Goal: Navigation & Orientation: Find specific page/section

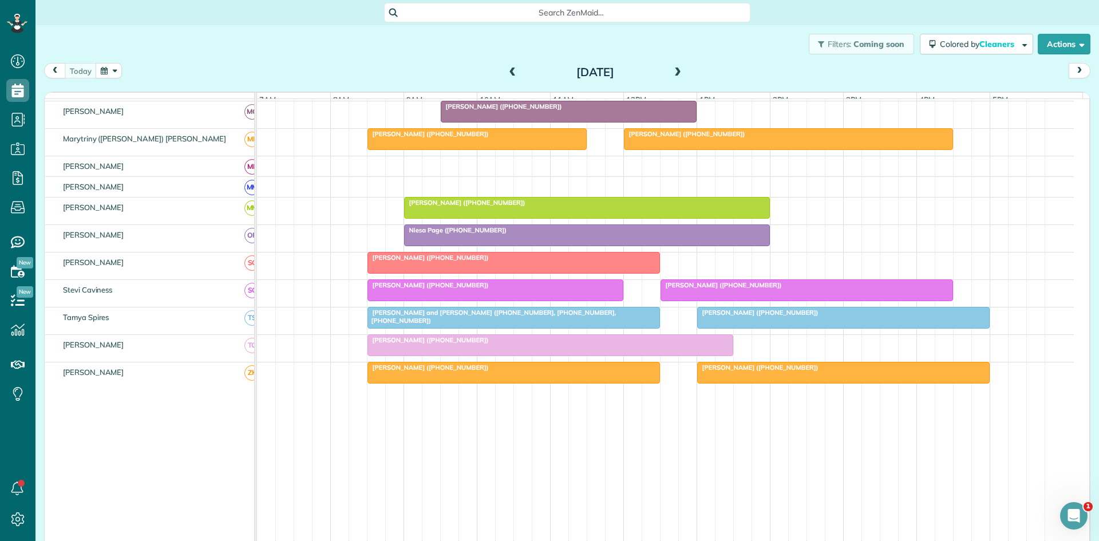
scroll to position [536, 0]
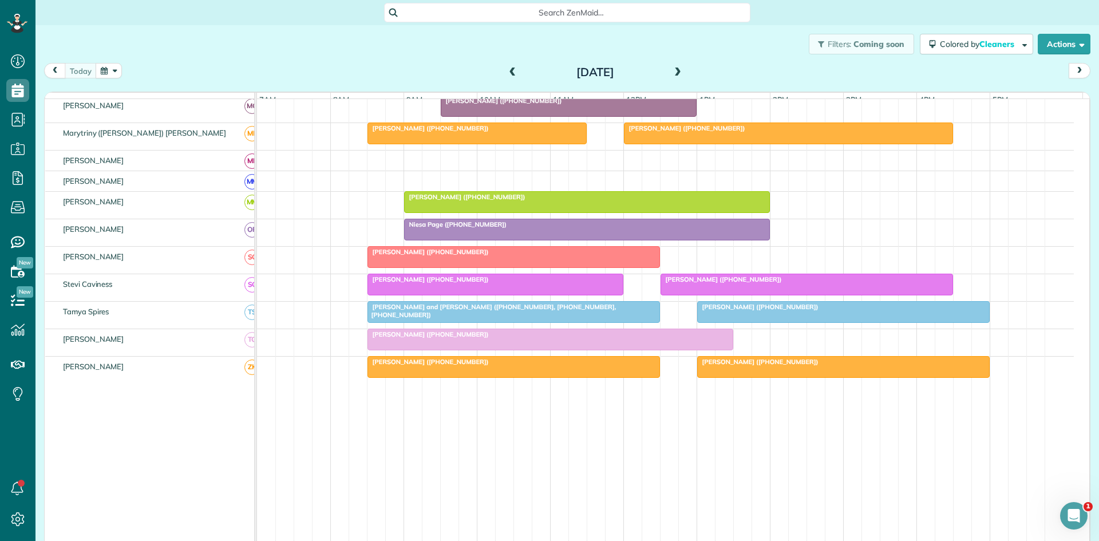
click at [744, 311] on span "[PERSON_NAME] ([PHONE_NUMBER])" at bounding box center [758, 307] width 123 height 8
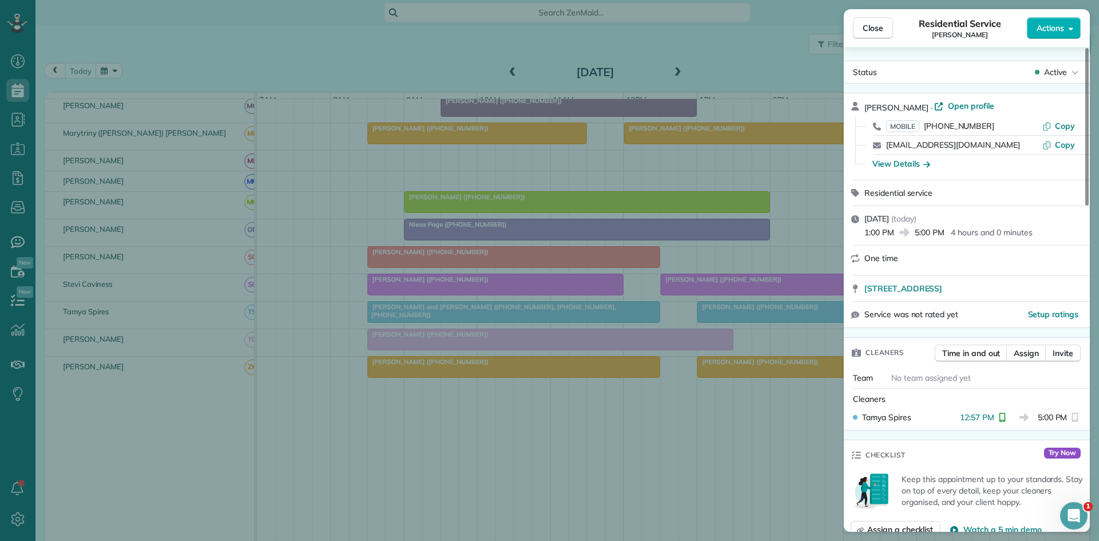
click at [736, 331] on div "Close Residential Service [PERSON_NAME] Actions Status Active [PERSON_NAME] · O…" at bounding box center [549, 270] width 1099 height 541
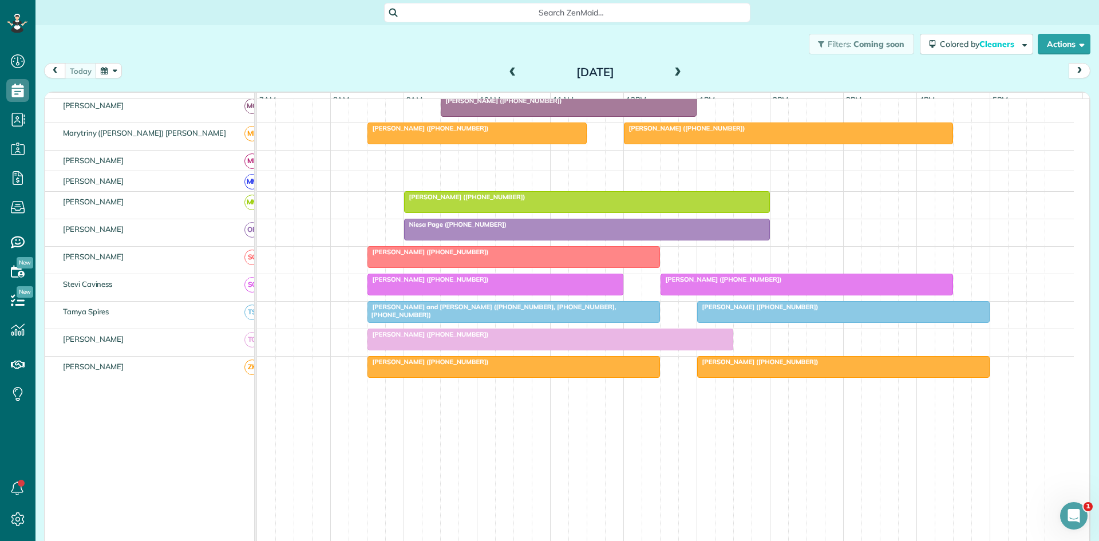
click at [773, 309] on link "[PERSON_NAME] ([PHONE_NUMBER])" at bounding box center [843, 312] width 293 height 22
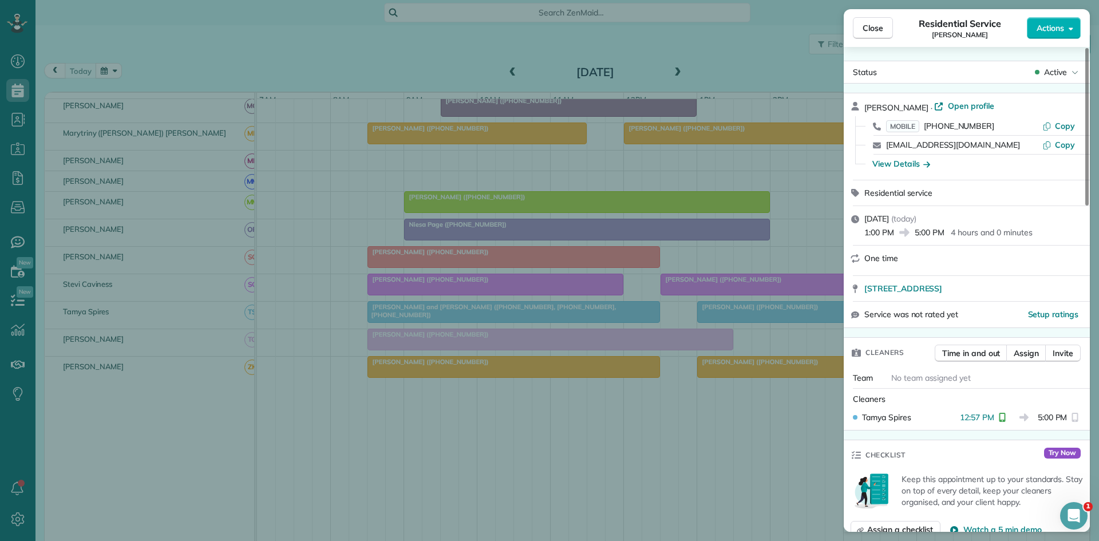
click at [745, 286] on div "Close Residential Service [PERSON_NAME] Actions Status Active [PERSON_NAME] · O…" at bounding box center [549, 270] width 1099 height 541
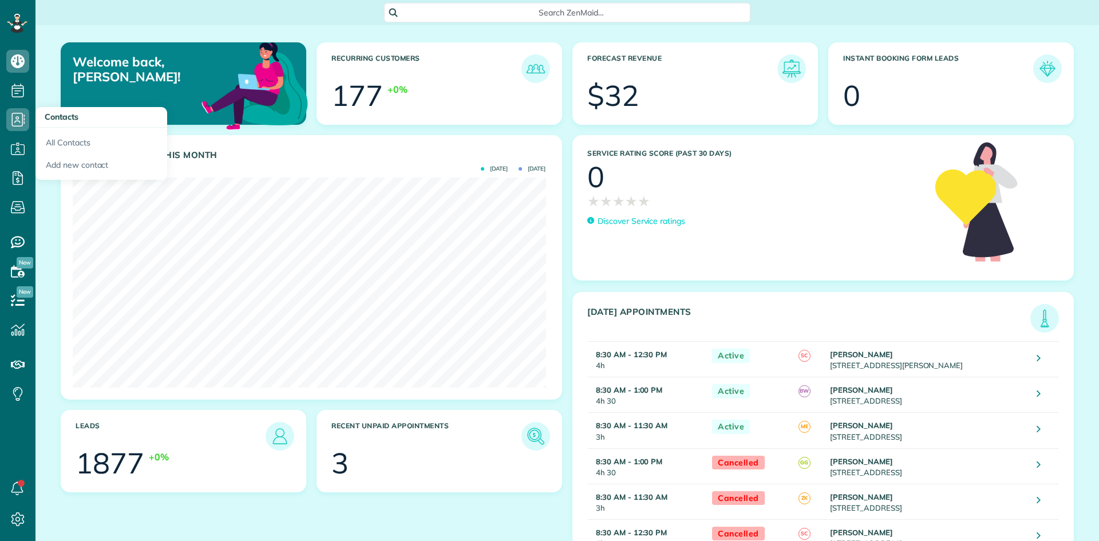
scroll to position [210, 473]
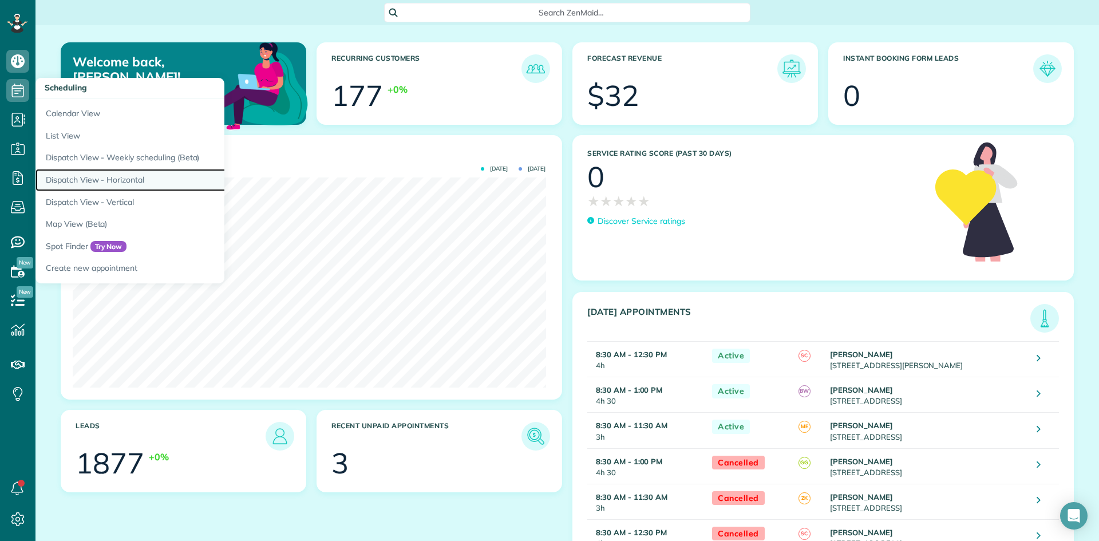
click at [106, 178] on link "Dispatch View - Horizontal" at bounding box center [178, 180] width 286 height 22
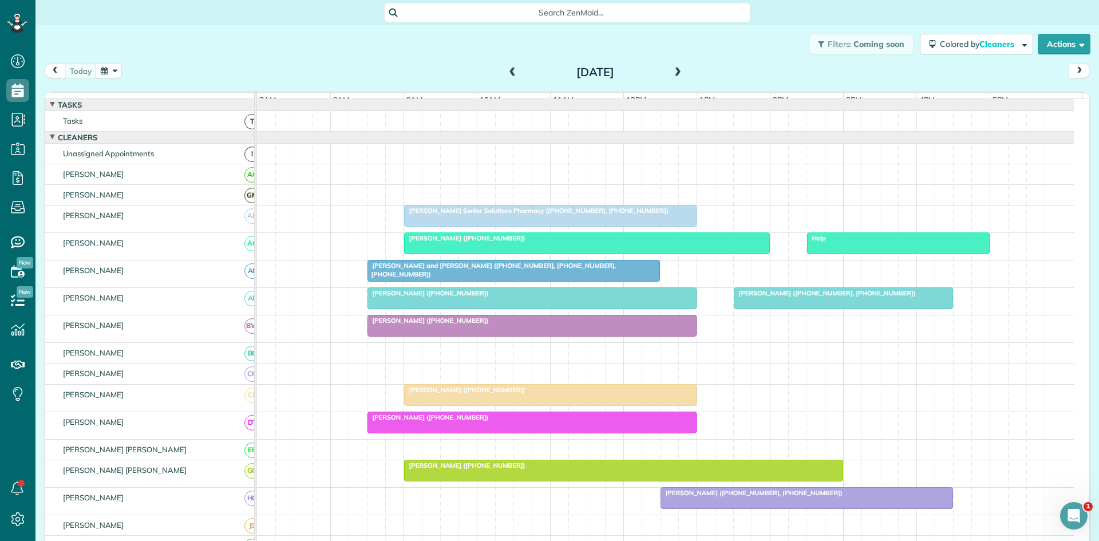
click at [508, 215] on span "[PERSON_NAME] Senior Solutions Pharmacy ([PHONE_NUMBER], [PHONE_NUMBER])" at bounding box center [537, 211] width 266 height 8
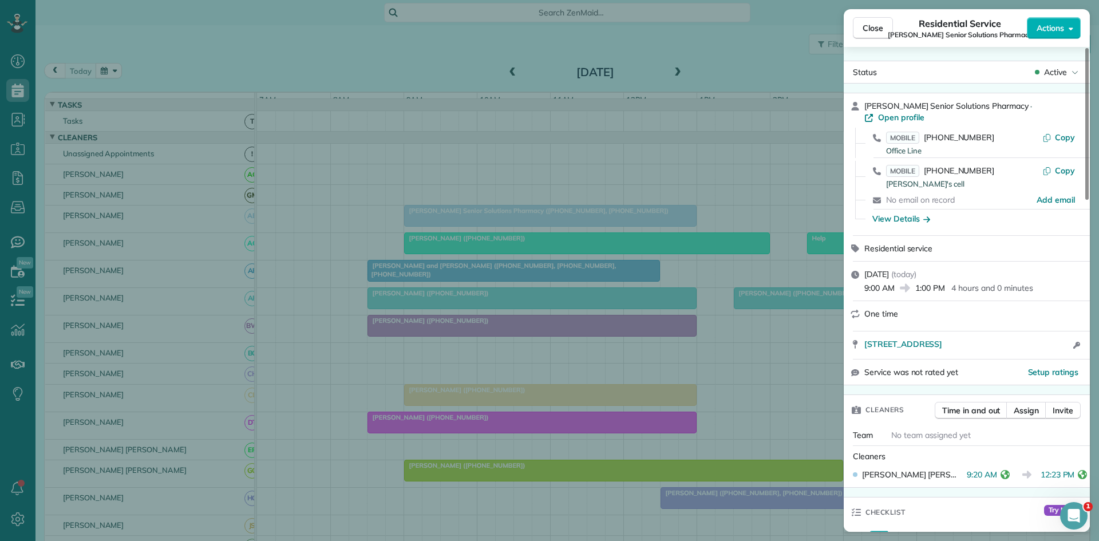
click at [468, 195] on div "Close Residential Service Kerri Krupp Senior Solutions Pharmacy Actions Status …" at bounding box center [549, 270] width 1099 height 541
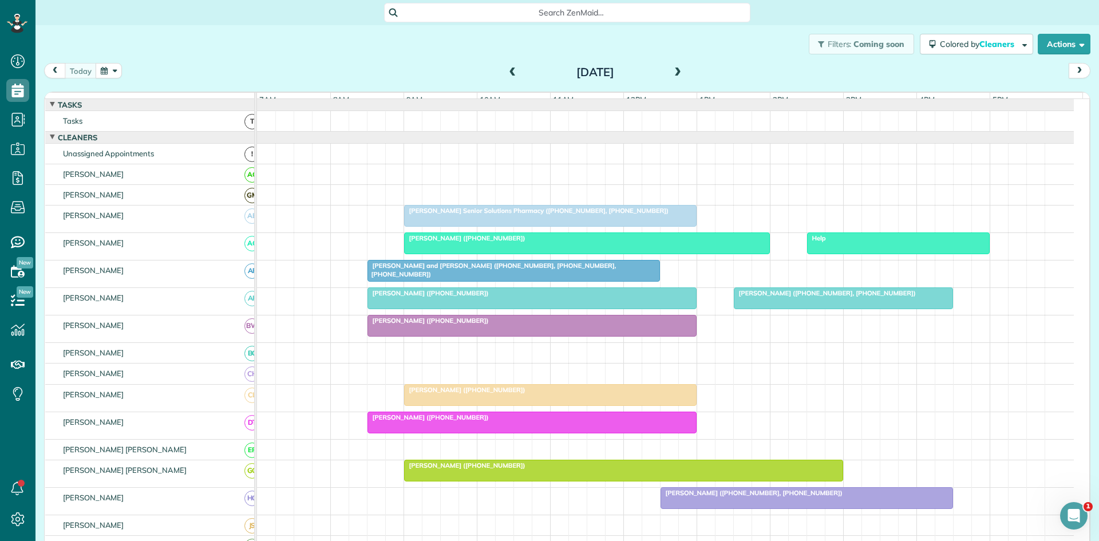
click at [727, 242] on div "[PERSON_NAME] ([PHONE_NUMBER])" at bounding box center [587, 238] width 359 height 8
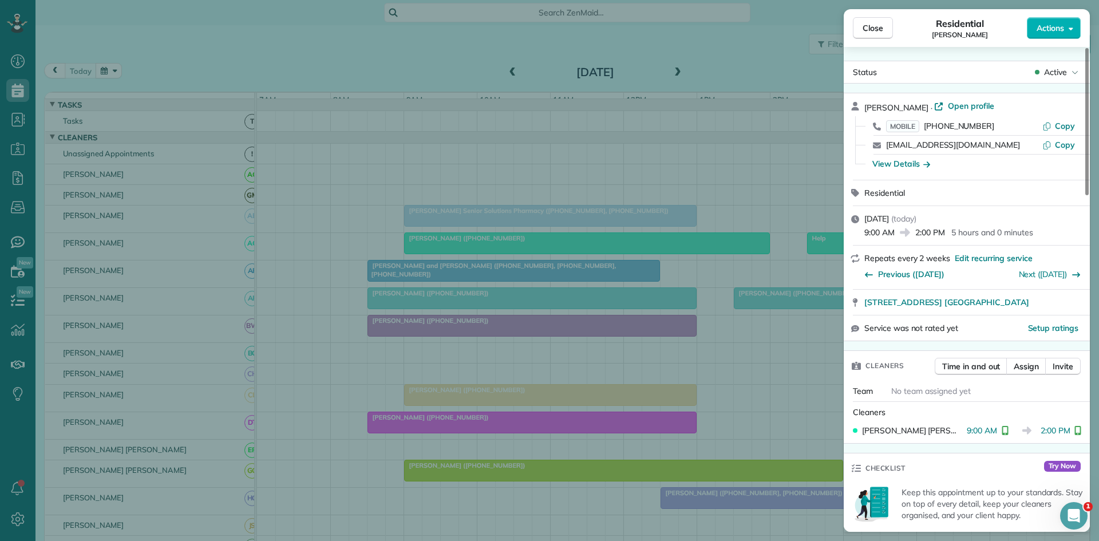
click at [705, 277] on div "Close Residential Charlsye Lewis Actions Status Active Charlsye Lewis · Open pr…" at bounding box center [549, 270] width 1099 height 541
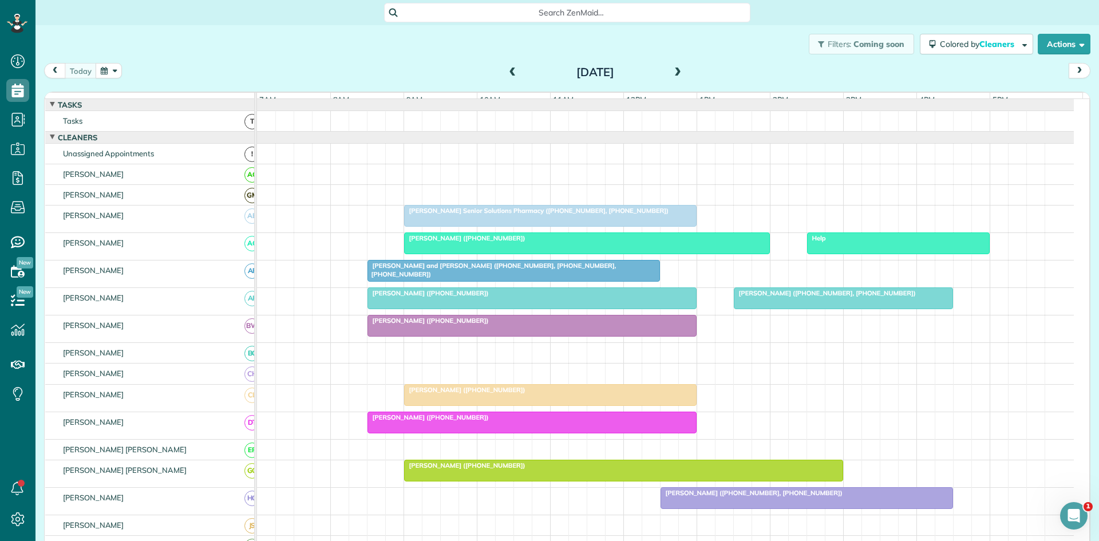
click at [818, 242] on div "Help" at bounding box center [899, 238] width 176 height 8
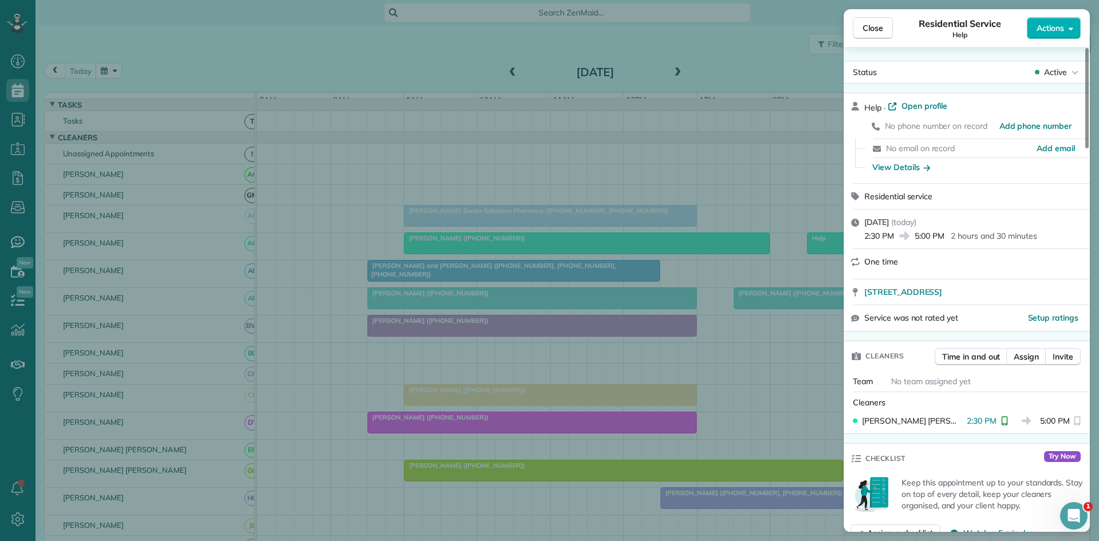
click at [552, 208] on div "Close Residential Service Help Actions Status Active Help · Open profile No pho…" at bounding box center [549, 270] width 1099 height 541
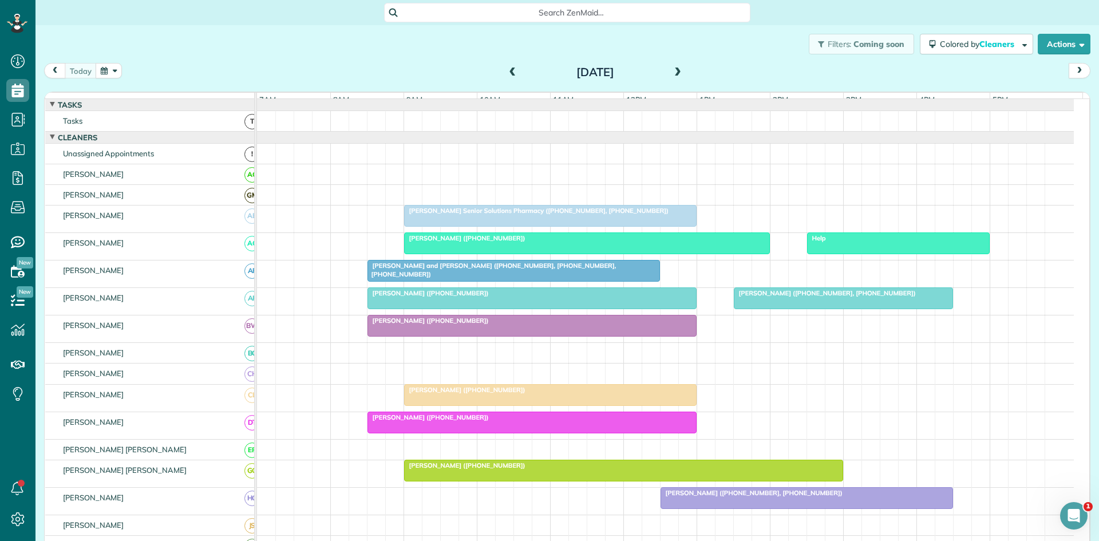
click at [458, 281] on div at bounding box center [513, 270] width 291 height 21
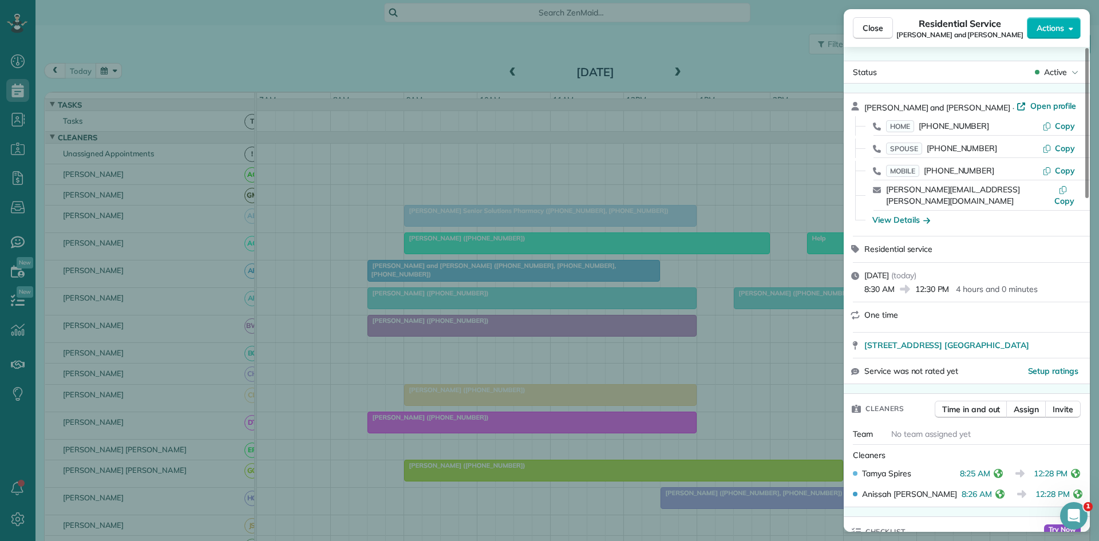
click at [448, 260] on div "Close Residential Service Brian and Karen Becker Actions Status Active Brian an…" at bounding box center [549, 270] width 1099 height 541
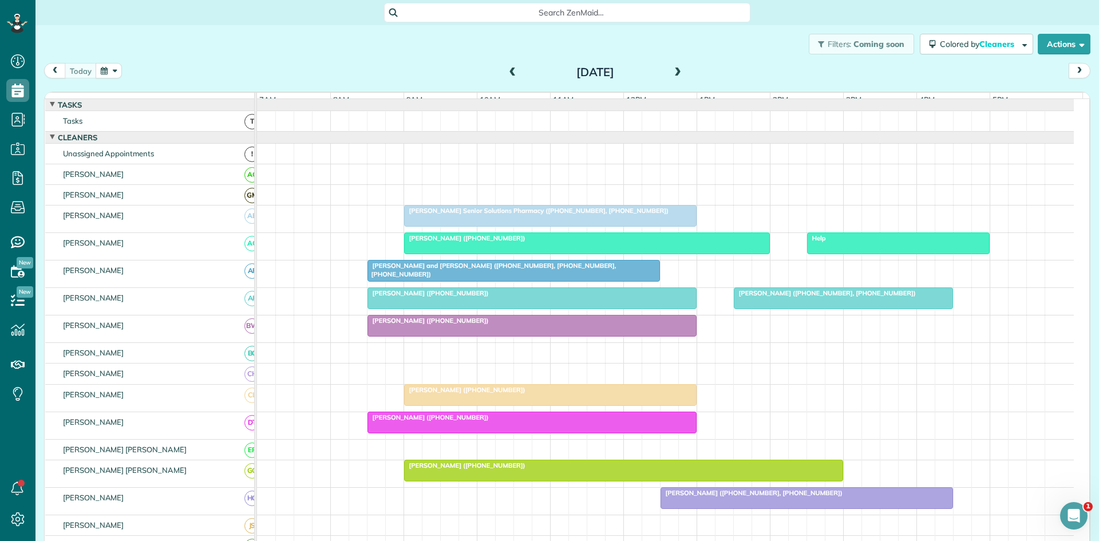
click at [761, 297] on span "Georgie Stribling (+16827123530, +18175615993)" at bounding box center [824, 293] width 183 height 8
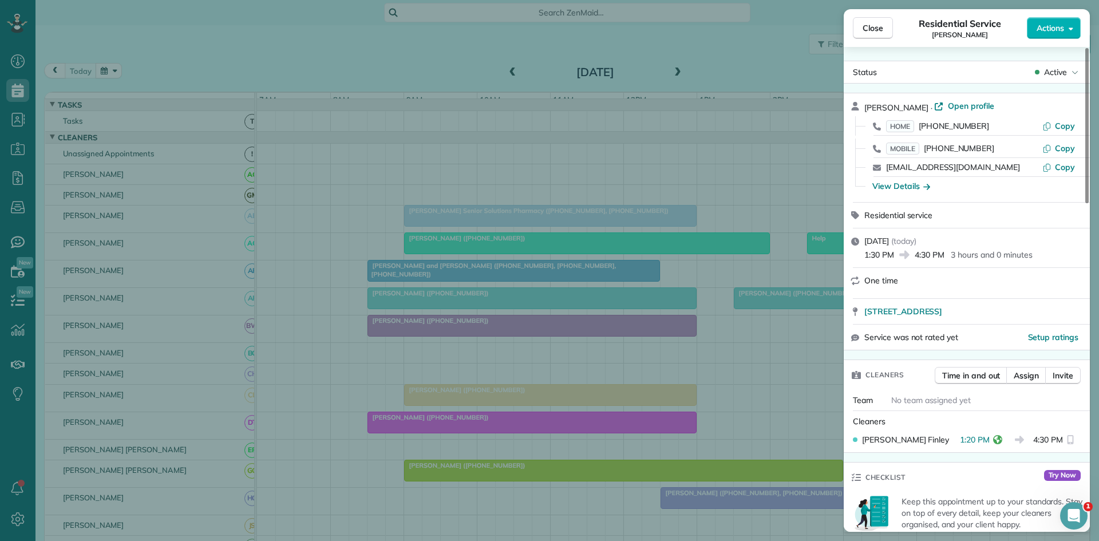
click at [724, 299] on div "Close Residential Service Georgie Stribling Actions Status Active Georgie Strib…" at bounding box center [549, 270] width 1099 height 541
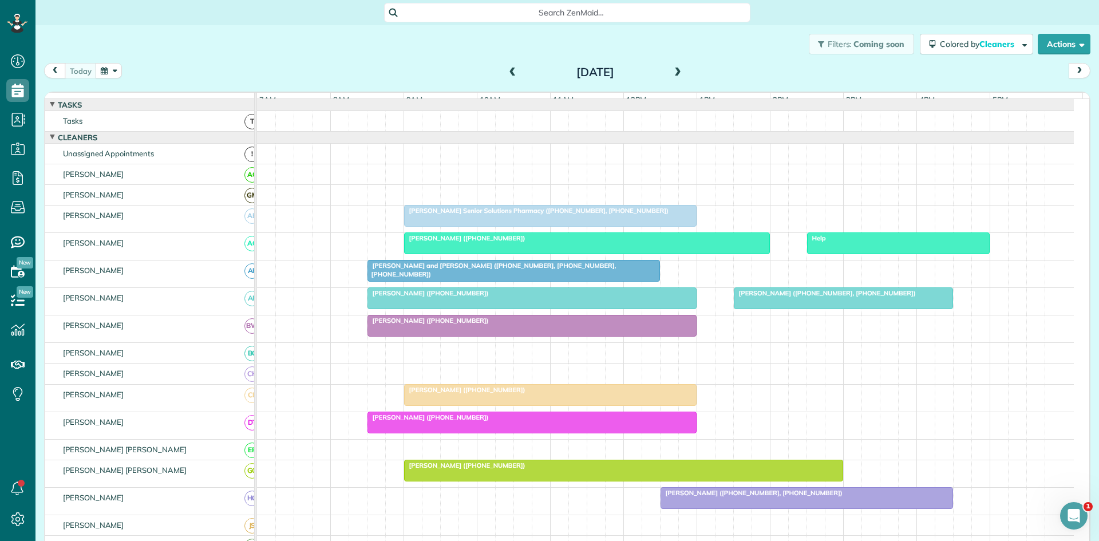
click at [475, 325] on div "[PERSON_NAME] ([PHONE_NUMBER])" at bounding box center [532, 321] width 322 height 8
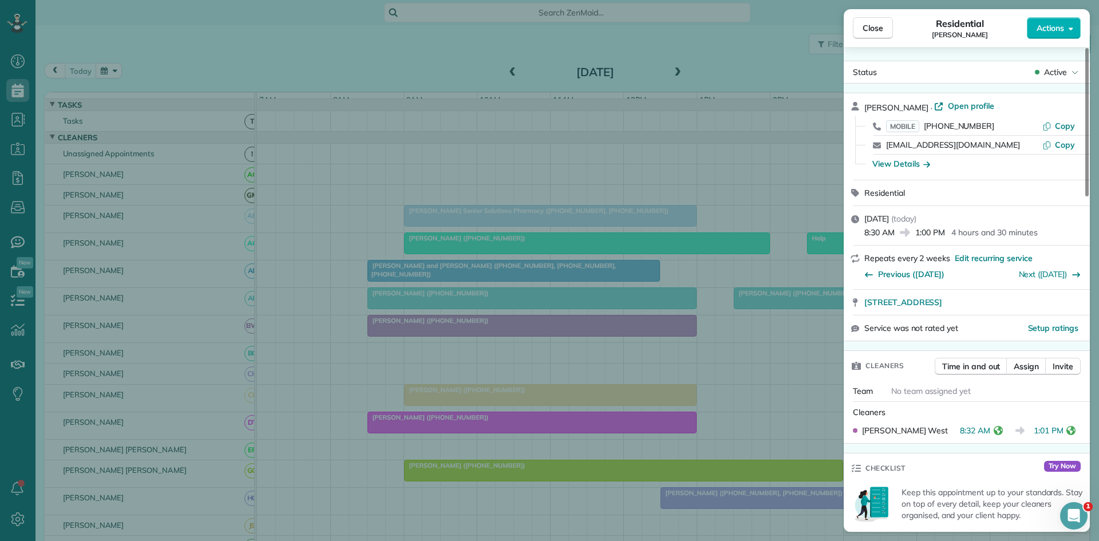
click at [456, 274] on div "Close Residential Laura Perry Actions Status Active Laura Perry · Open profile …" at bounding box center [549, 270] width 1099 height 541
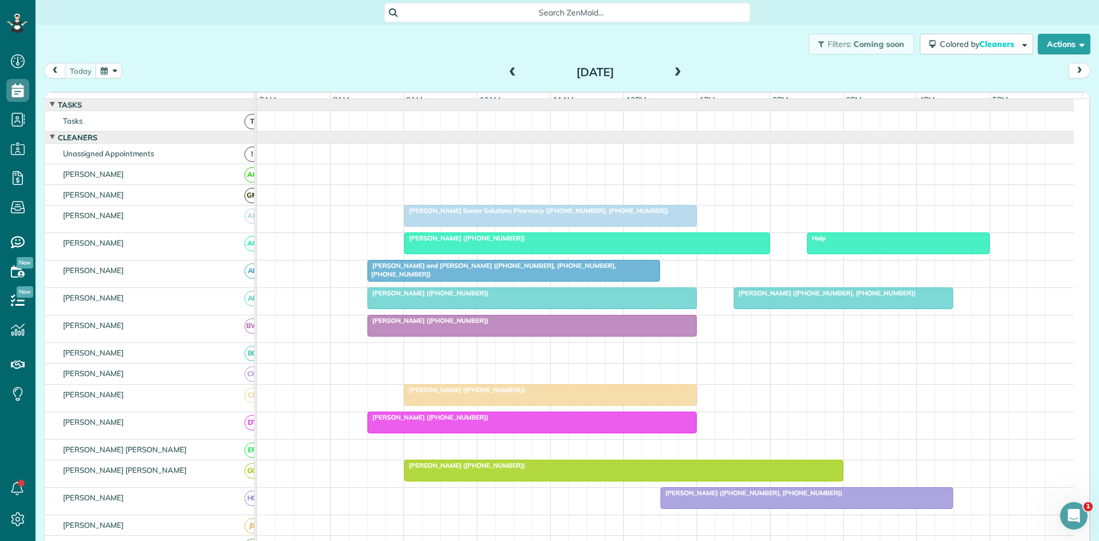
click at [484, 405] on div at bounding box center [550, 395] width 291 height 21
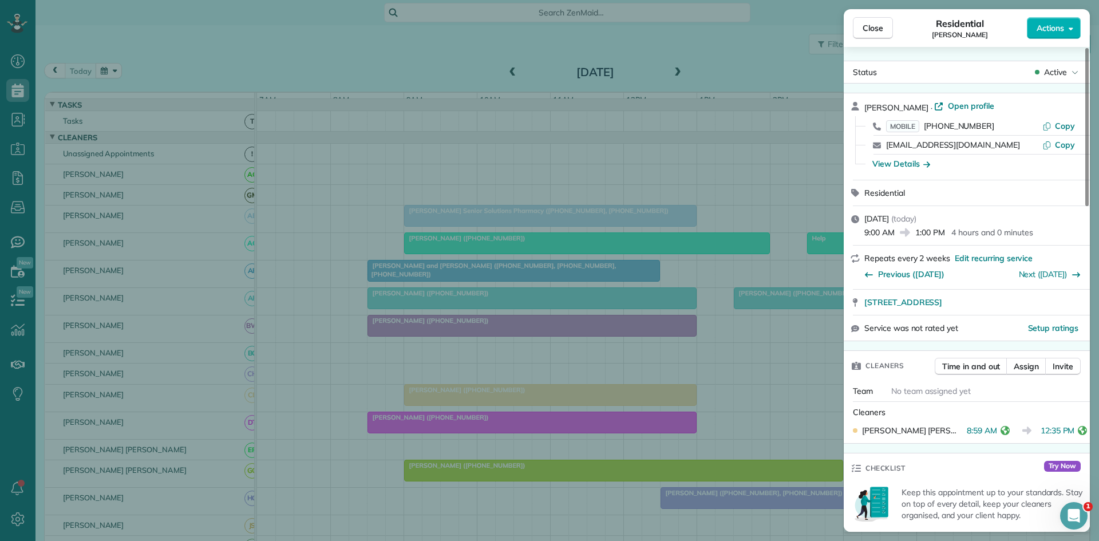
click at [462, 329] on div "Close Residential Nancy Contie Actions Status Active Nancy Contie · Open profil…" at bounding box center [549, 270] width 1099 height 541
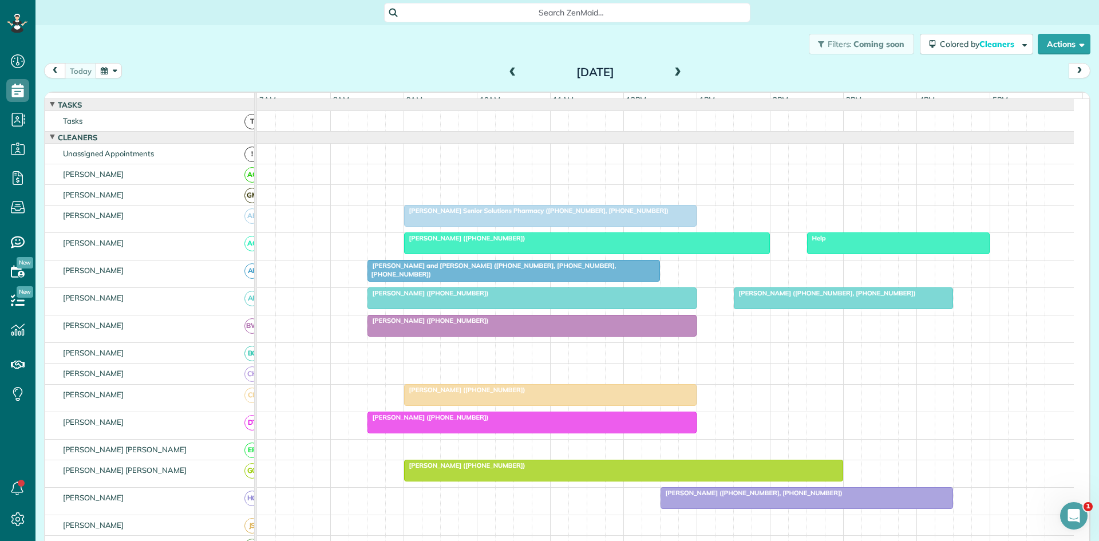
click at [437, 421] on span "[PERSON_NAME] ([PHONE_NUMBER])" at bounding box center [428, 417] width 123 height 8
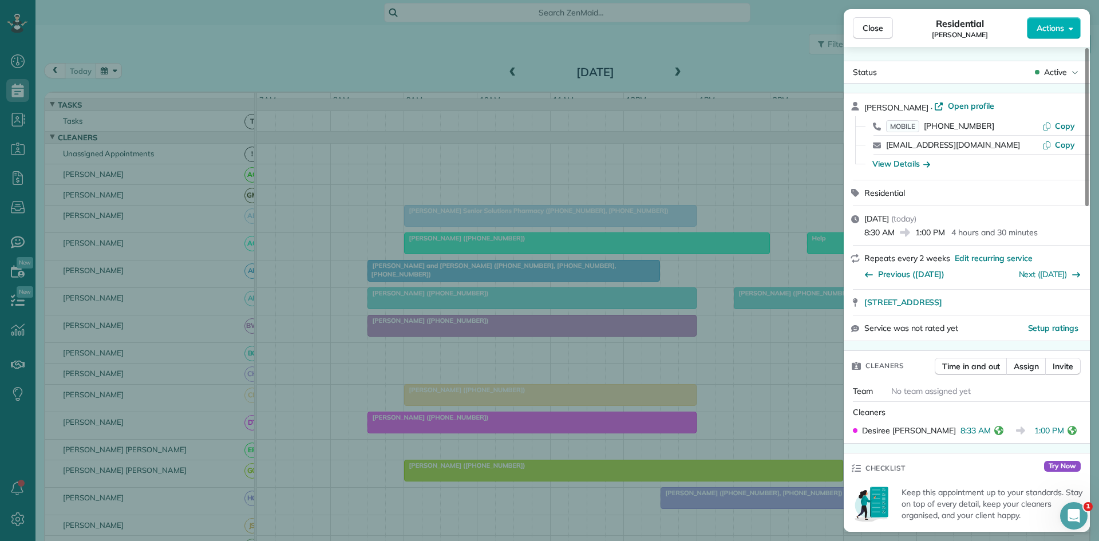
click at [439, 364] on div "Close Residential Liz Smith Actions Status Active Liz Smith · Open profile MOBI…" at bounding box center [549, 270] width 1099 height 541
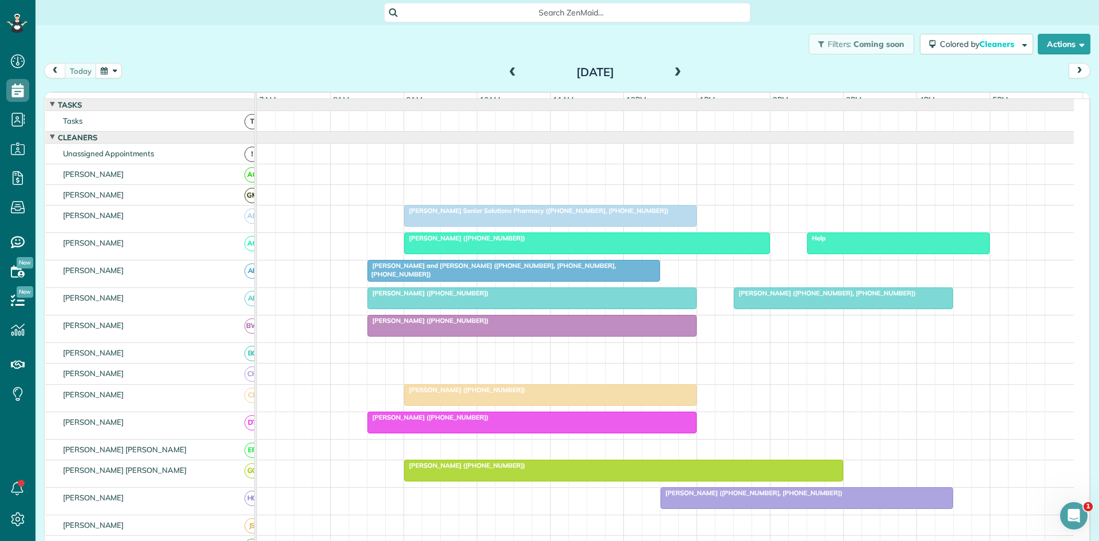
scroll to position [191, 0]
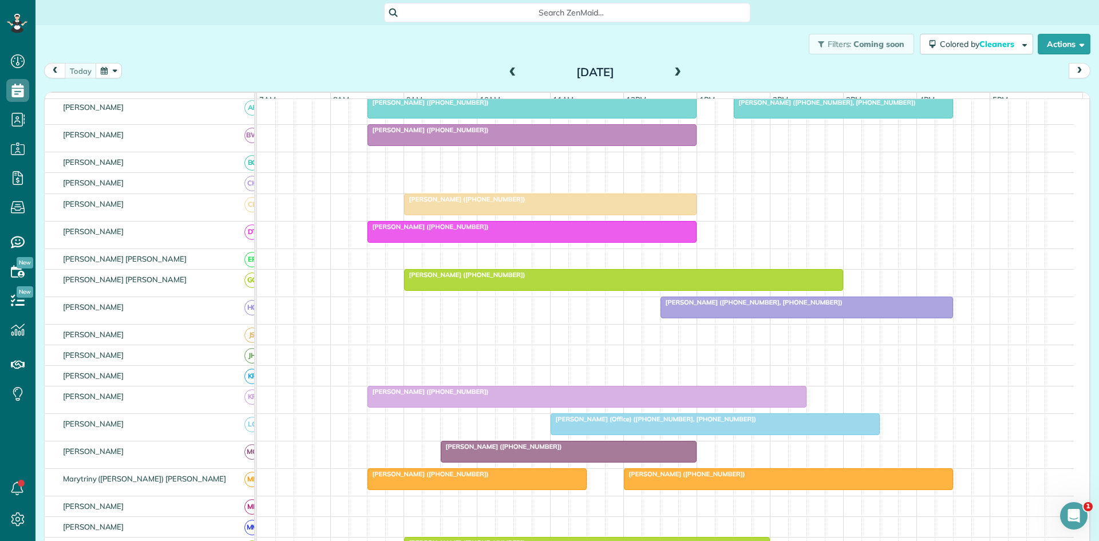
click at [473, 290] on div at bounding box center [624, 280] width 438 height 21
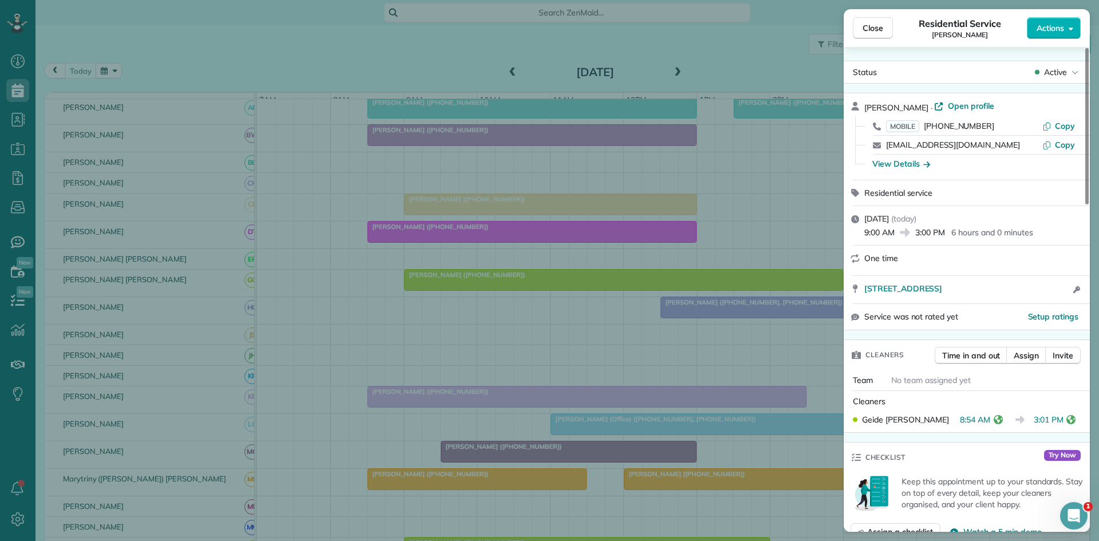
click at [528, 265] on div "Close Residential Service Emily Scaletta Actions Status Active Emily Scaletta ·…" at bounding box center [549, 270] width 1099 height 541
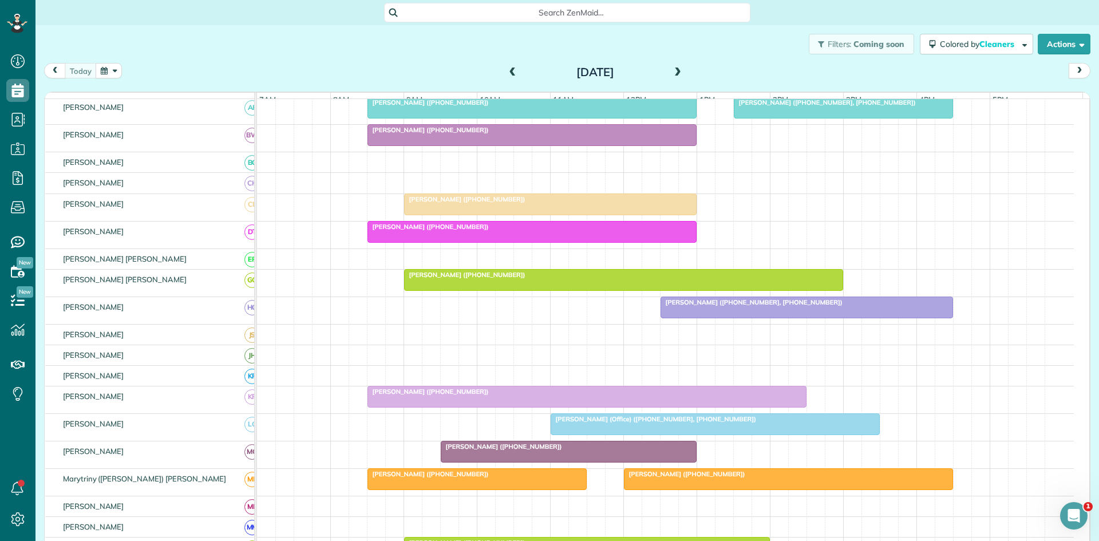
click at [776, 318] on div at bounding box center [806, 307] width 291 height 21
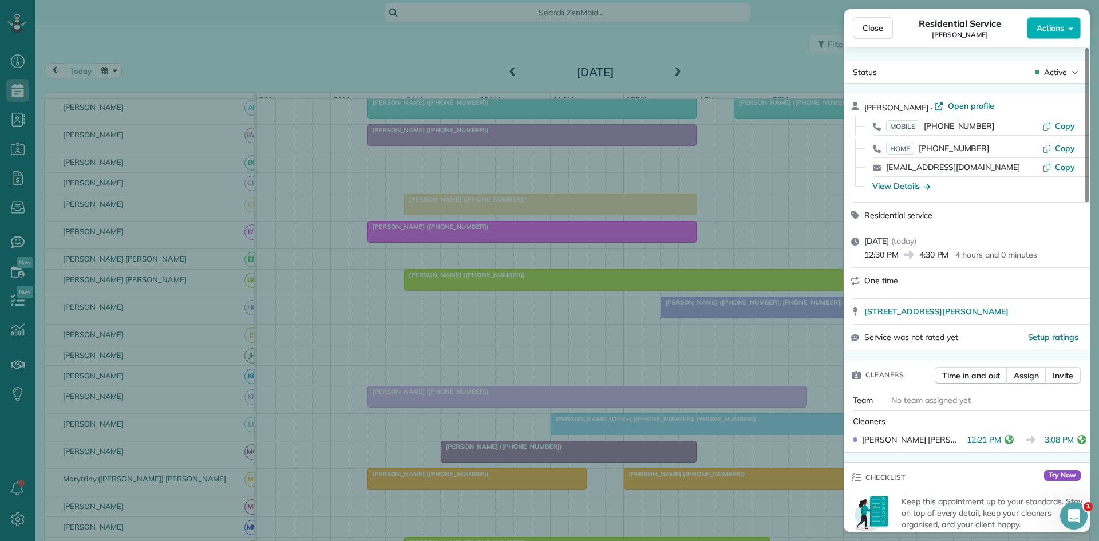
click at [478, 394] on div "Close Residential Service Lonnie Murphy Actions Status Active Lonnie Murphy · O…" at bounding box center [549, 270] width 1099 height 541
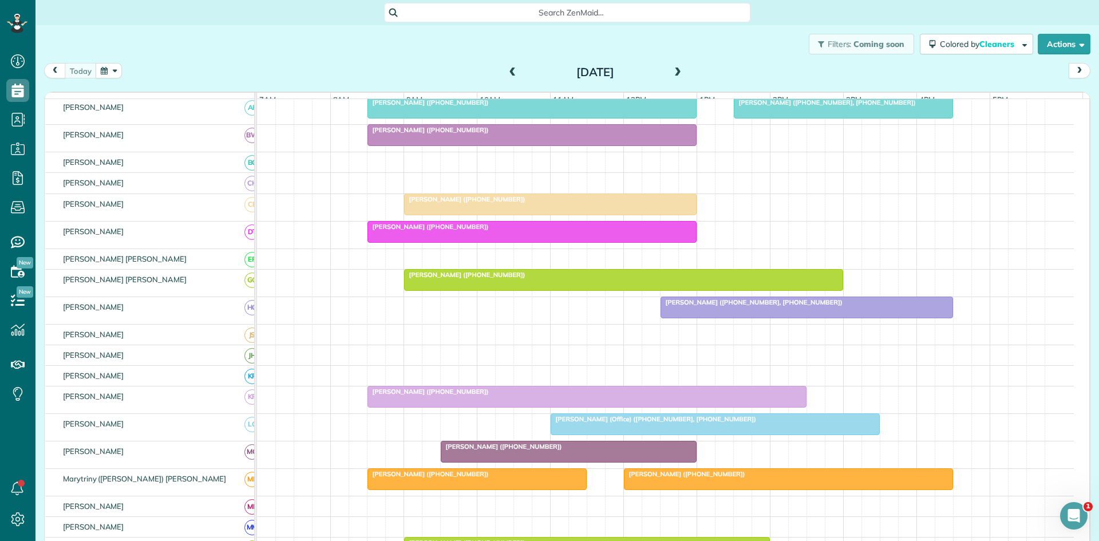
click at [384, 396] on span "[PERSON_NAME] ([PHONE_NUMBER])" at bounding box center [428, 392] width 123 height 8
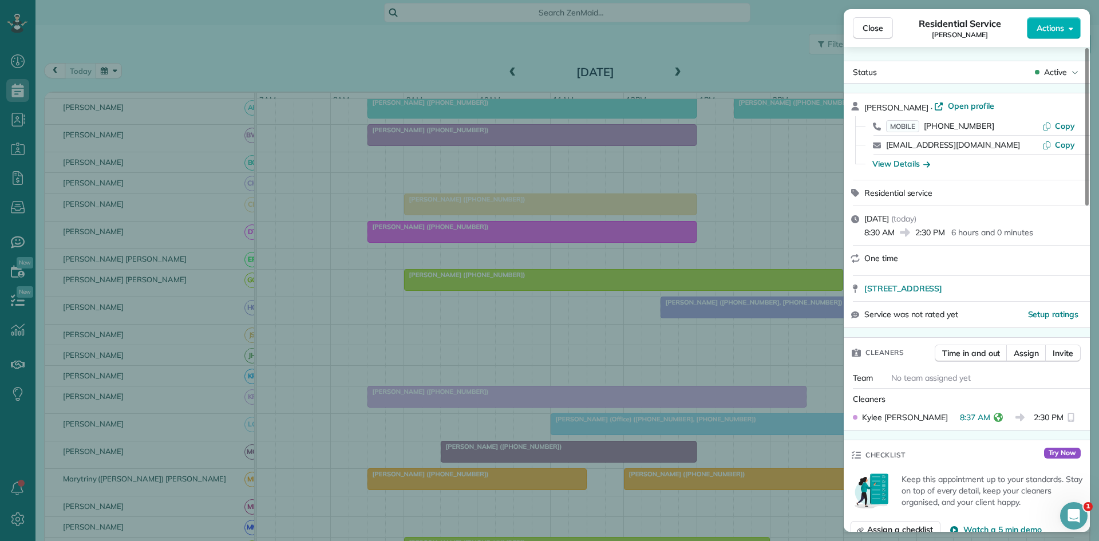
click at [441, 347] on div "Close Residential Service Todd Williams Actions Status Active Todd Williams · O…" at bounding box center [549, 270] width 1099 height 541
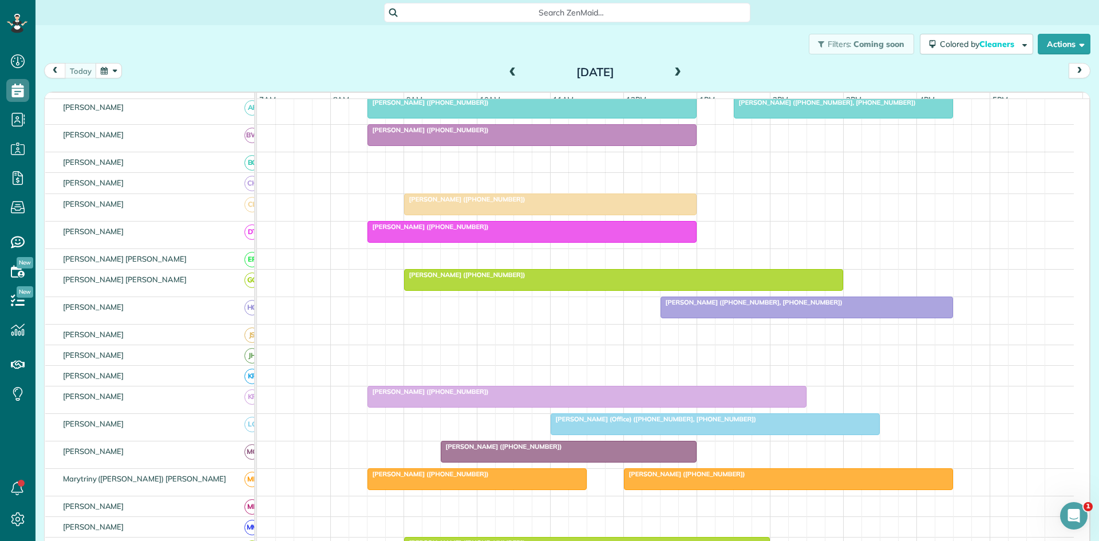
click at [612, 433] on div at bounding box center [715, 424] width 328 height 21
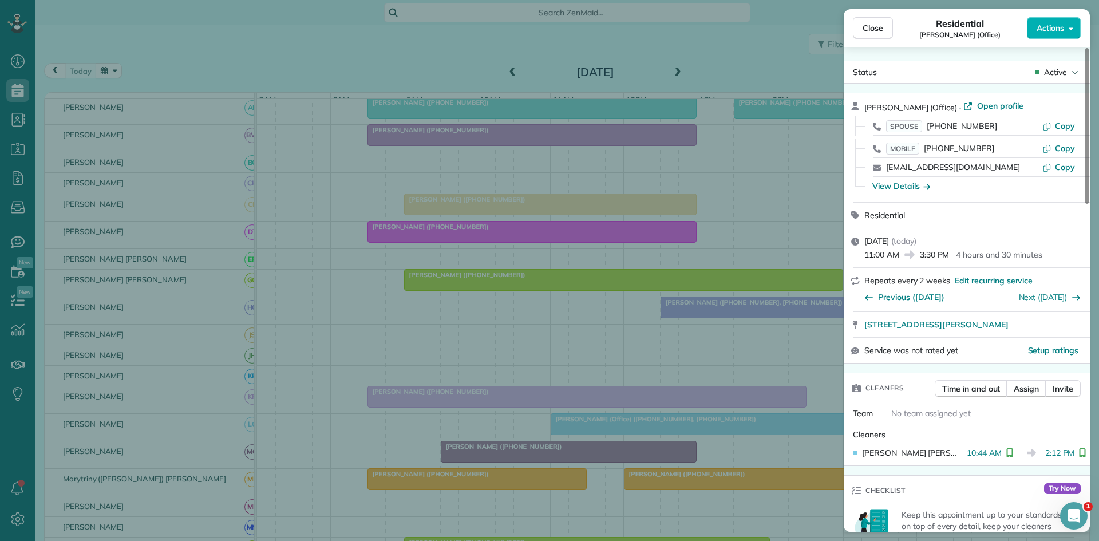
click at [467, 381] on div "Close Residential Phillip Gracia (Office) Actions Status Active Phillip Gracia …" at bounding box center [549, 270] width 1099 height 541
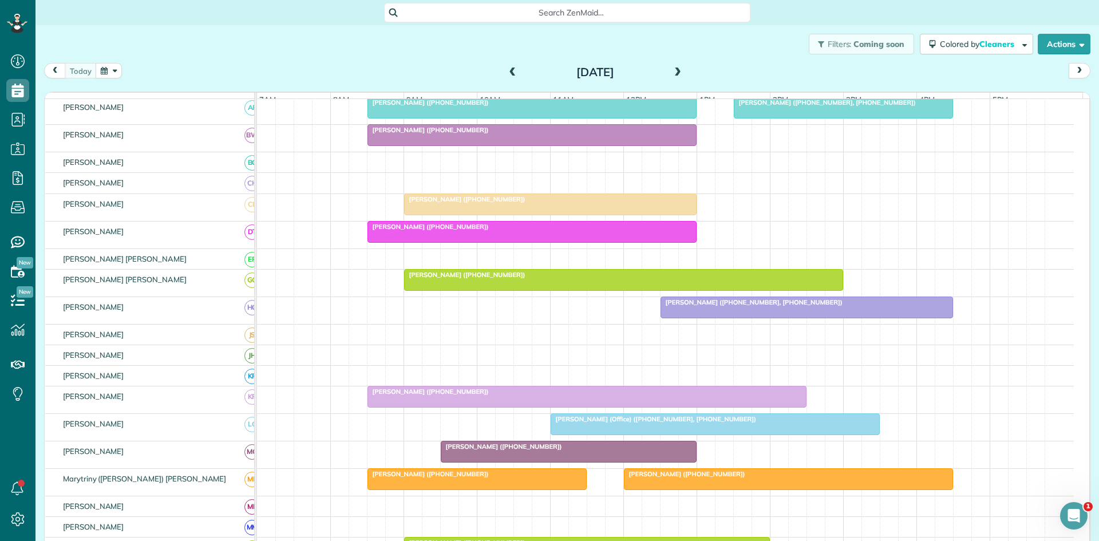
click at [507, 451] on span "[PERSON_NAME] ([PHONE_NUMBER])" at bounding box center [501, 447] width 123 height 8
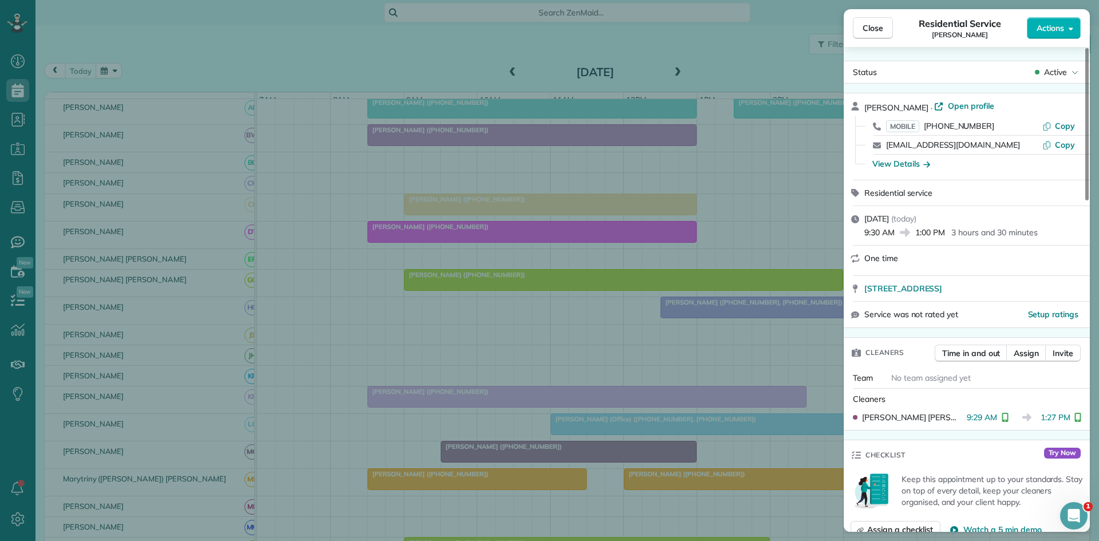
click at [522, 382] on div "Close Residential Service Mike Copeland Actions Status Active Mike Copeland · O…" at bounding box center [549, 270] width 1099 height 541
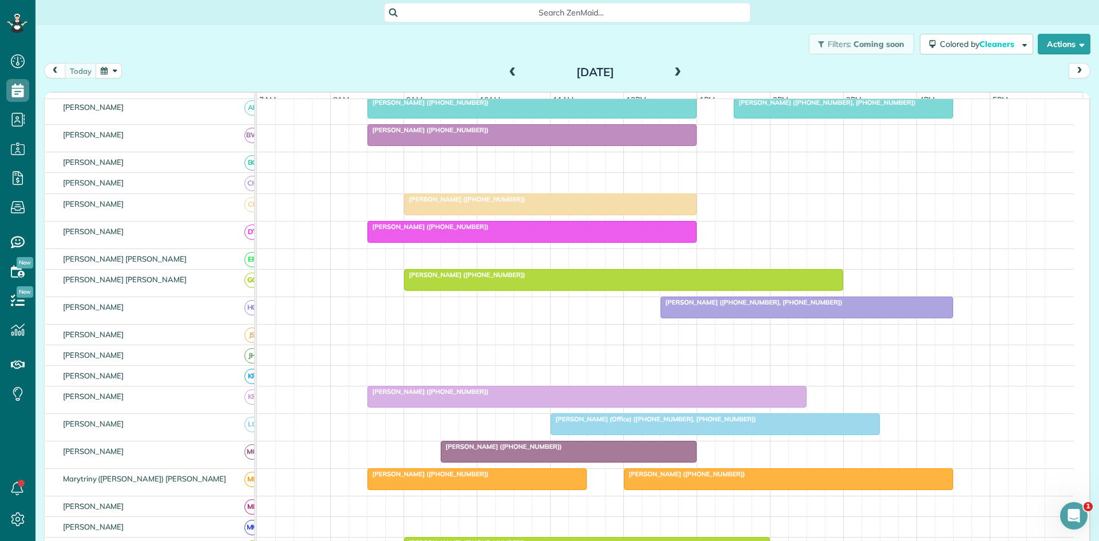
scroll to position [382, 0]
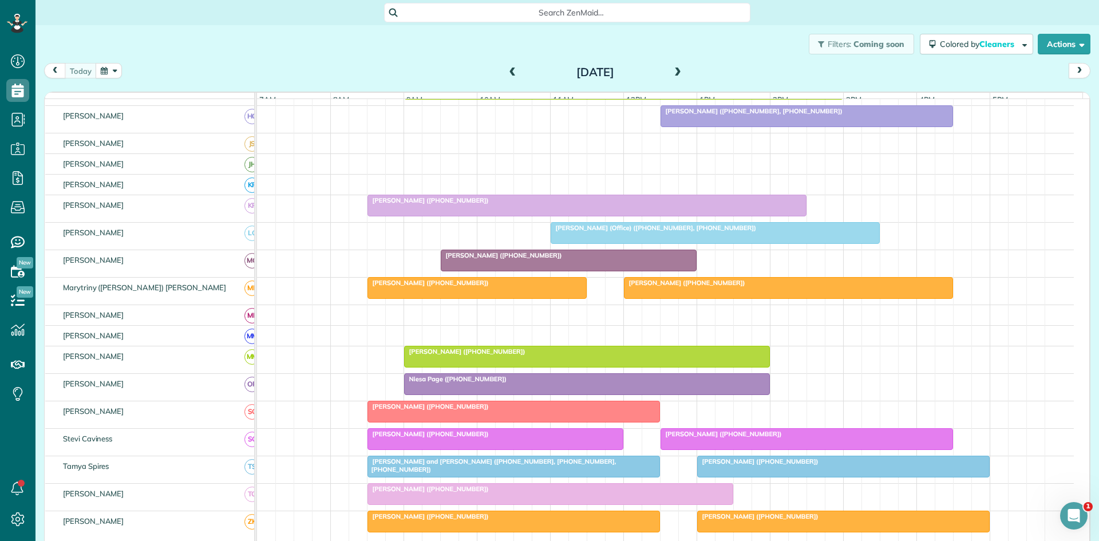
click at [534, 287] on div "[PERSON_NAME] ([PHONE_NUMBER])" at bounding box center [477, 283] width 212 height 8
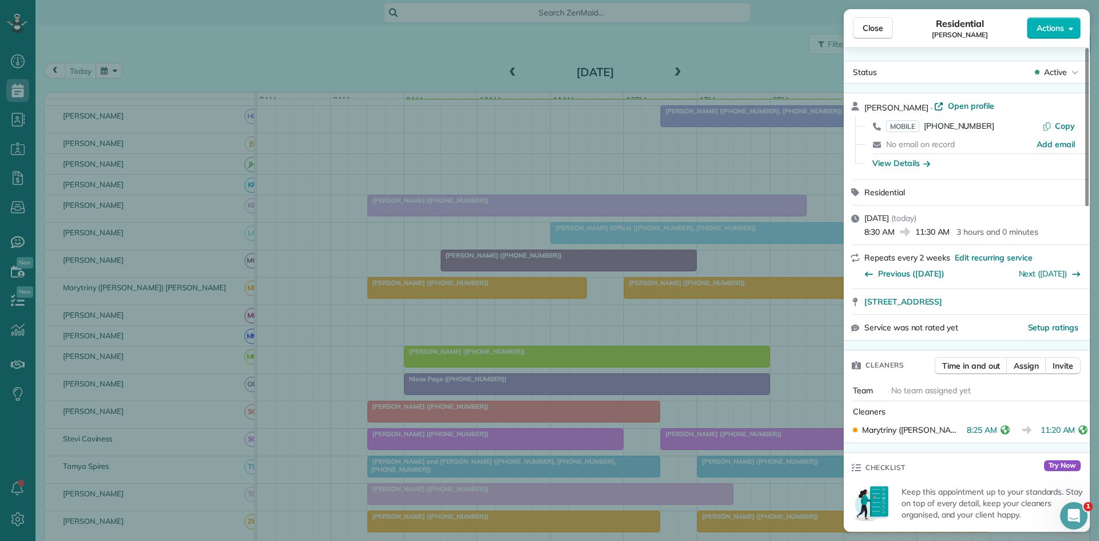
click at [514, 331] on div "Close Residential George Miller Actions Status Active George Miller · Open prof…" at bounding box center [549, 270] width 1099 height 541
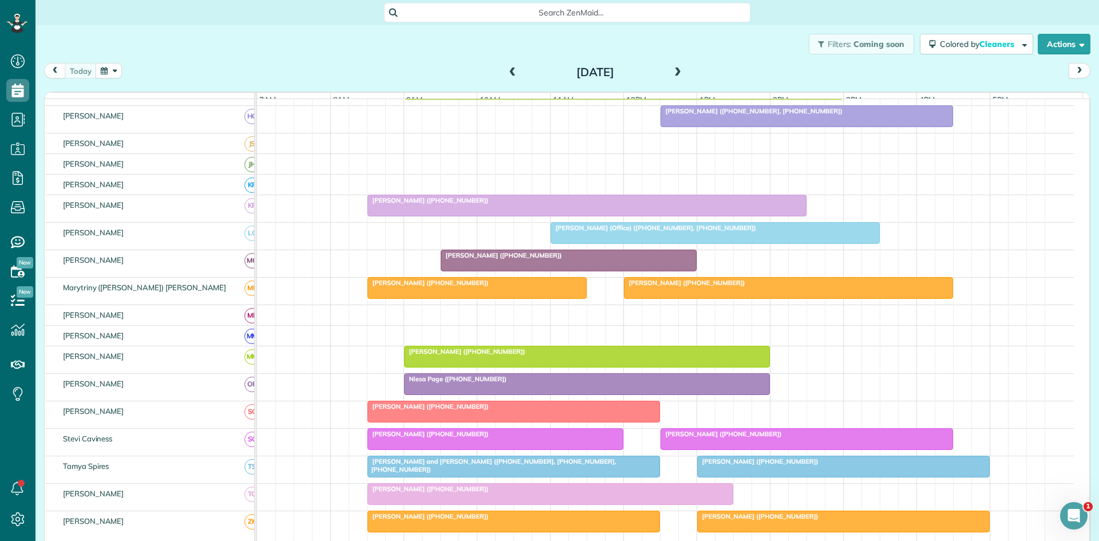
click at [741, 287] on div "[PERSON_NAME] ([PHONE_NUMBER])" at bounding box center [788, 283] width 322 height 8
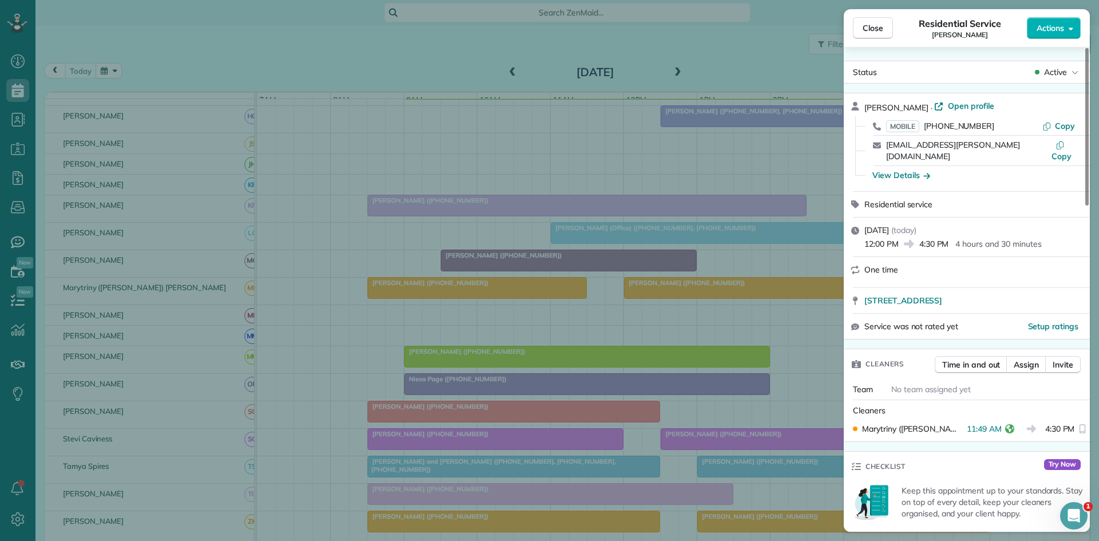
click at [442, 335] on div "Close Residential Service Deborah Nelson Actions Status Active Deborah Nelson ·…" at bounding box center [549, 270] width 1099 height 541
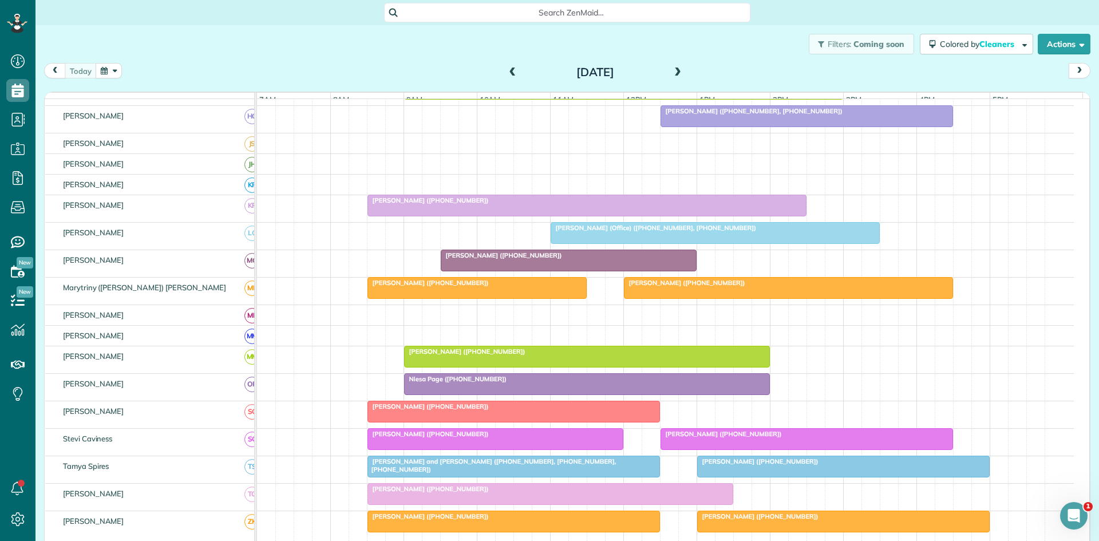
click at [448, 383] on div "Niesa Page ([PHONE_NUMBER])" at bounding box center [587, 379] width 359 height 8
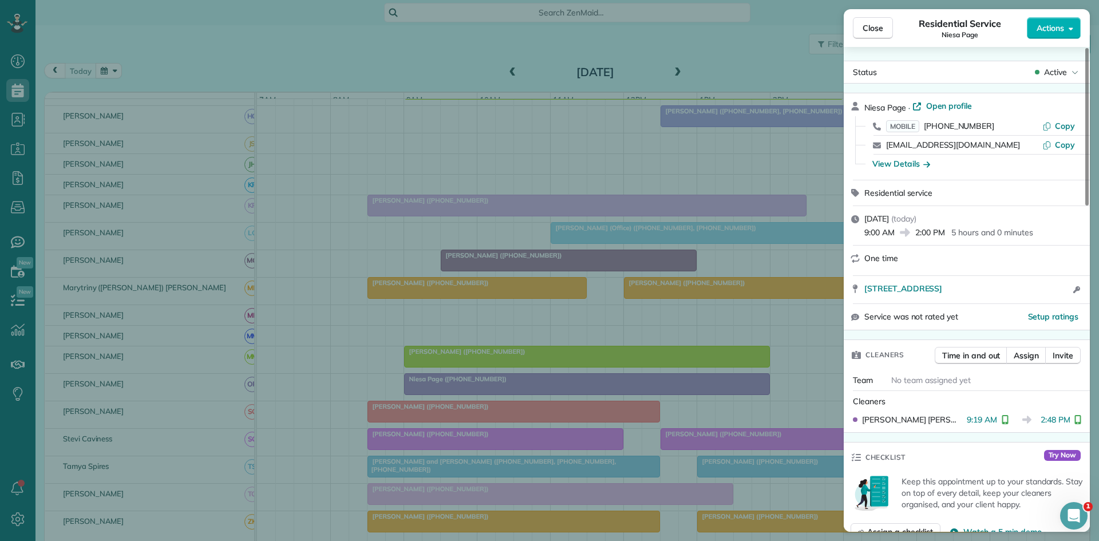
click at [396, 287] on div "Close Residential Service Niesa Page Actions Status Active Niesa Page · Open pr…" at bounding box center [549, 270] width 1099 height 541
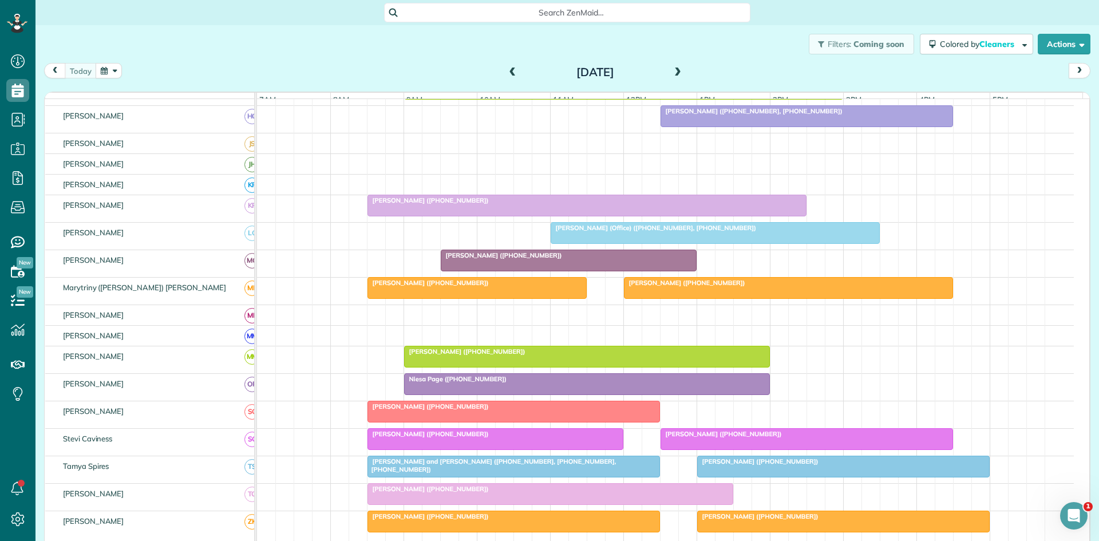
click at [405, 422] on div at bounding box center [513, 411] width 291 height 21
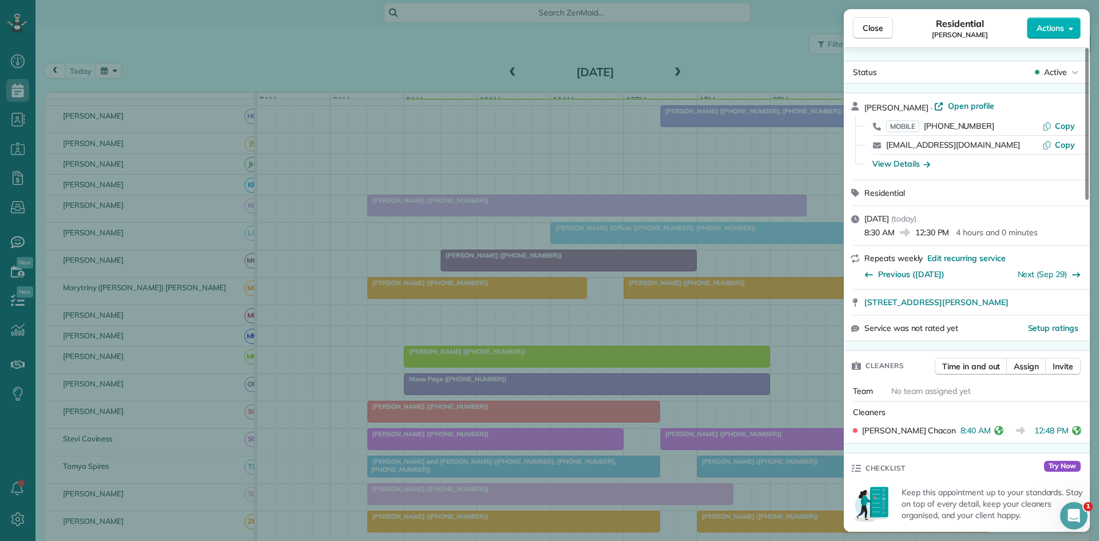
click at [547, 255] on div "Close Residential Kim Sakovich Actions Status Active Kim Sakovich · Open profil…" at bounding box center [549, 270] width 1099 height 541
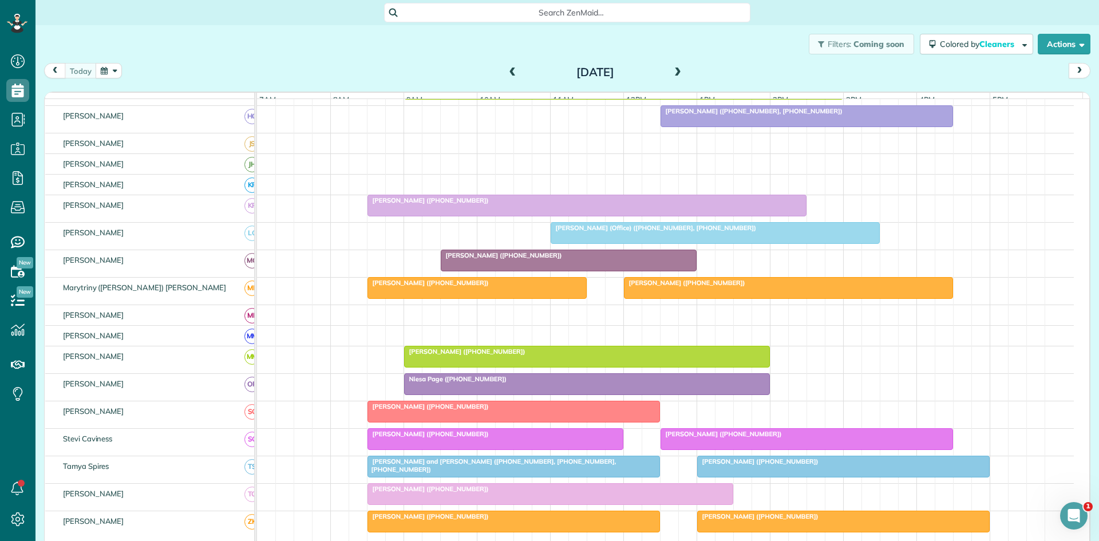
scroll to position [536, 0]
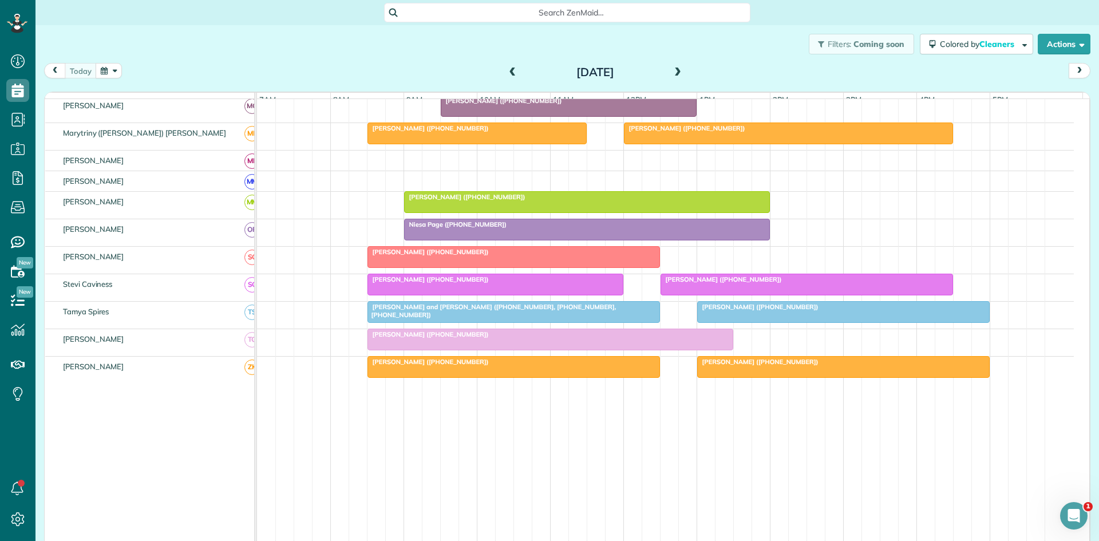
click at [431, 283] on span "[PERSON_NAME] ([PHONE_NUMBER])" at bounding box center [428, 279] width 123 height 8
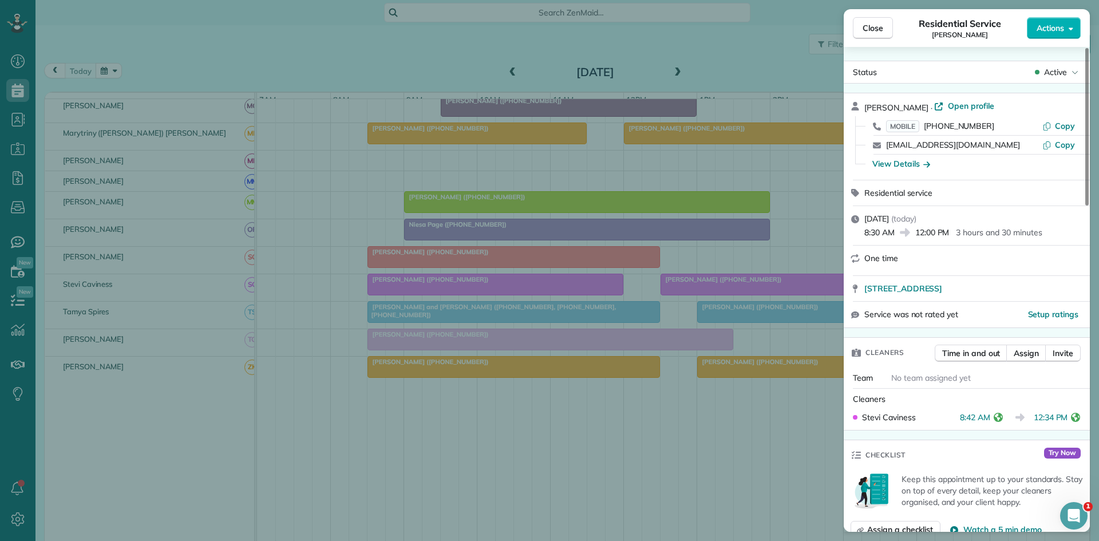
click at [500, 286] on div "Close Residential Service Tracey Smith Actions Status Active Tracey Smith · Ope…" at bounding box center [549, 270] width 1099 height 541
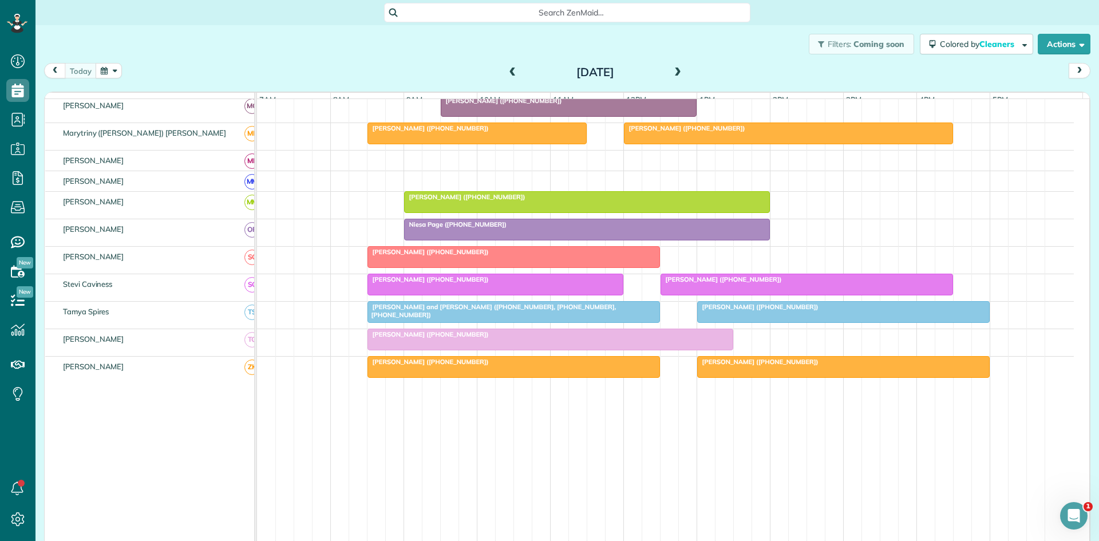
click at [751, 283] on span "[PERSON_NAME] ([PHONE_NUMBER])" at bounding box center [721, 279] width 123 height 8
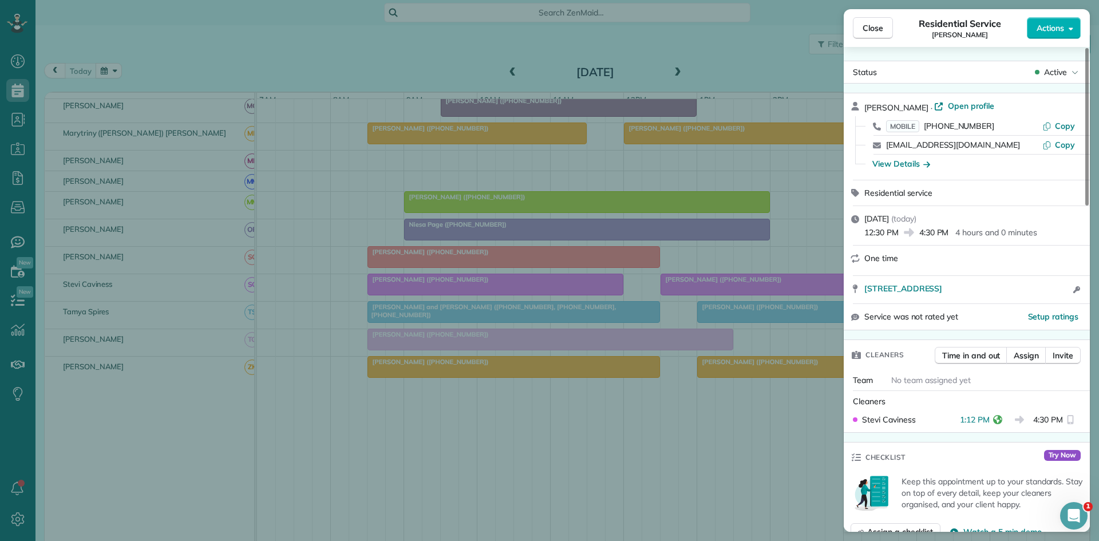
click at [502, 318] on div "Close Residential Service Courtney Culbertson Actions Status Active Courtney Cu…" at bounding box center [549, 270] width 1099 height 541
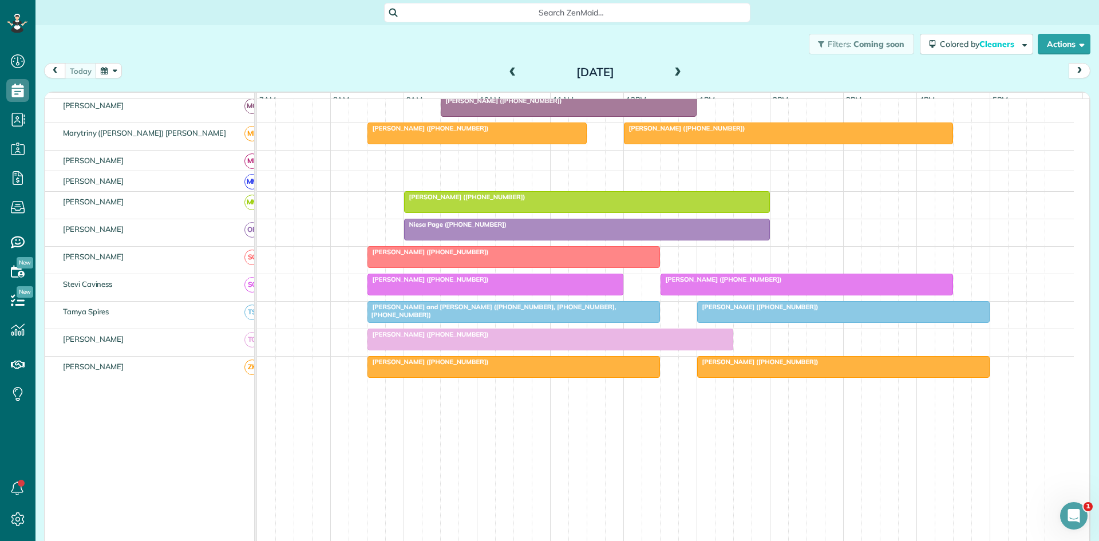
click at [549, 317] on span "Brian and Karen Becker (+19727412993, +18174536323, +18173075499)" at bounding box center [492, 311] width 250 height 16
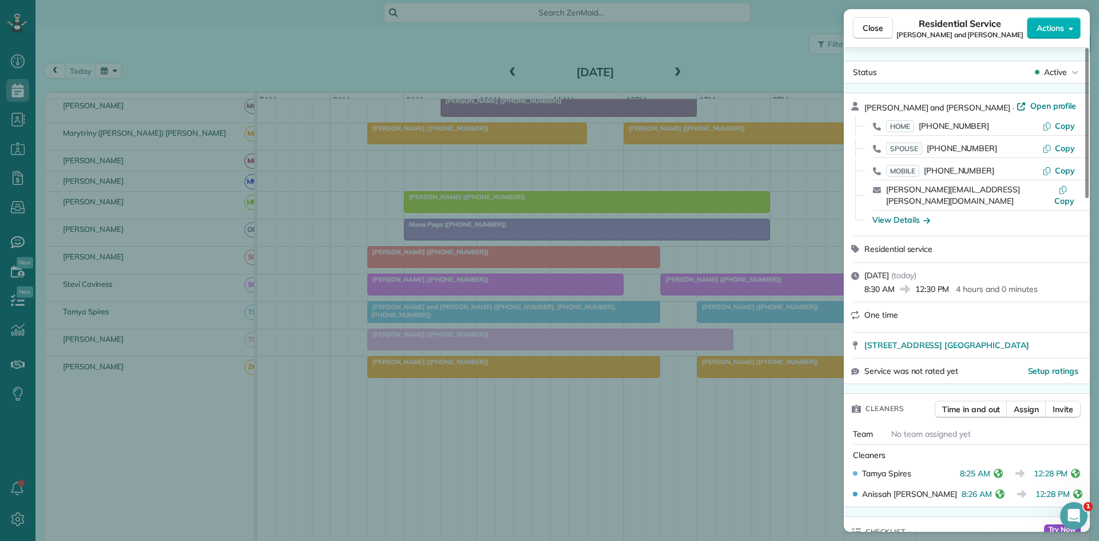
click at [672, 326] on div "Close Residential Service Brian and Karen Becker Actions Status Active Brian an…" at bounding box center [549, 270] width 1099 height 541
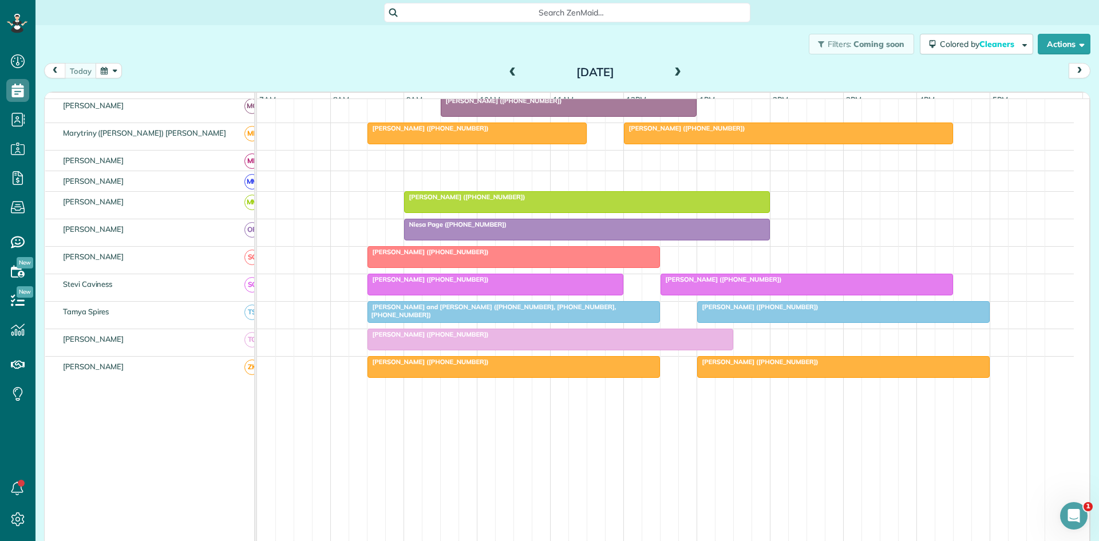
click at [769, 309] on link "[PERSON_NAME] ([PHONE_NUMBER])" at bounding box center [843, 312] width 293 height 22
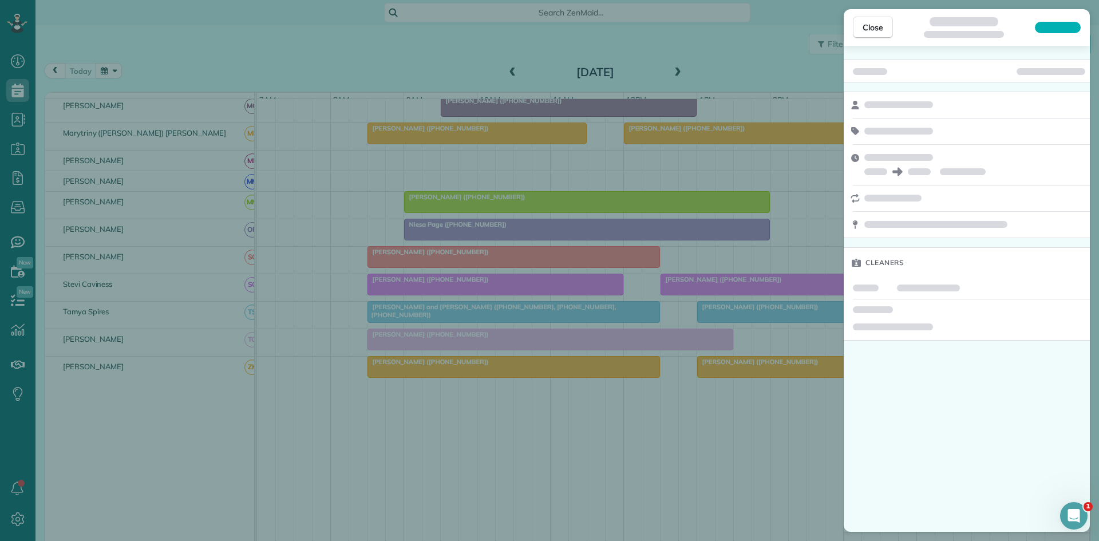
click at [769, 340] on div "Close Cleaners" at bounding box center [549, 270] width 1099 height 541
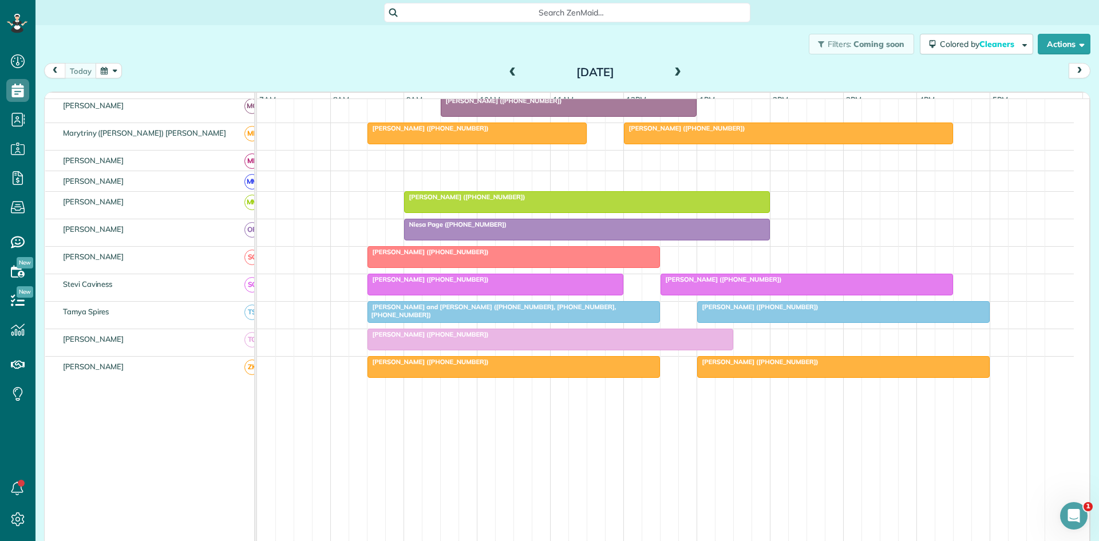
click at [761, 320] on div at bounding box center [843, 312] width 291 height 21
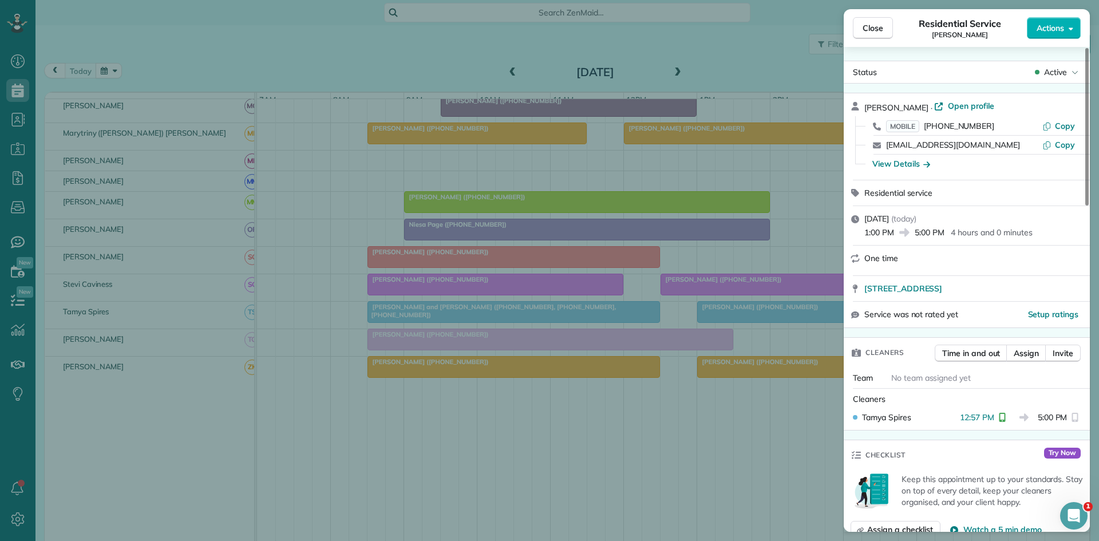
click at [761, 326] on div "Close Residential Service [PERSON_NAME] Actions Status Active [PERSON_NAME] · O…" at bounding box center [549, 270] width 1099 height 541
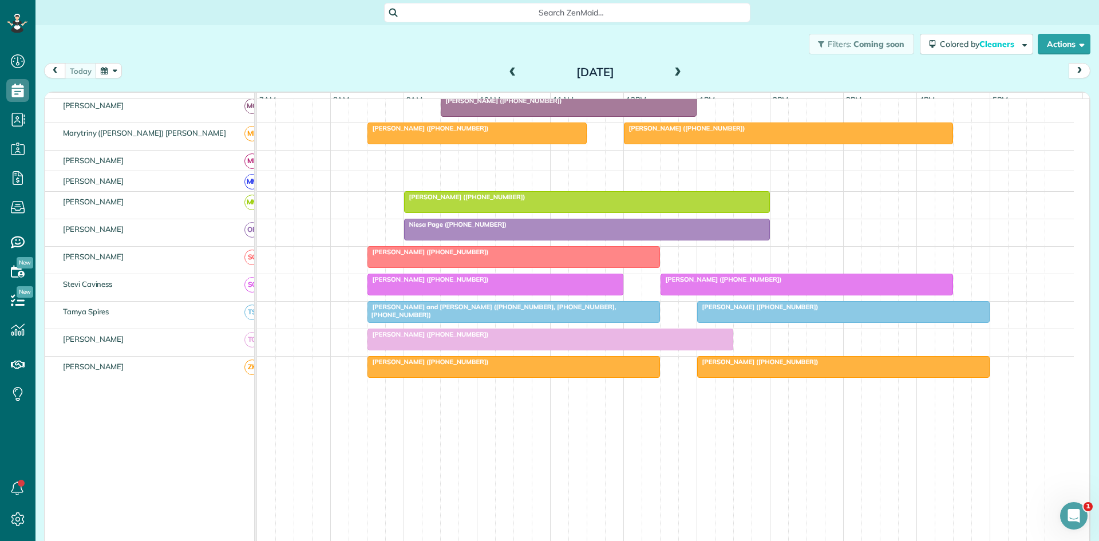
click at [456, 350] on div at bounding box center [550, 339] width 365 height 21
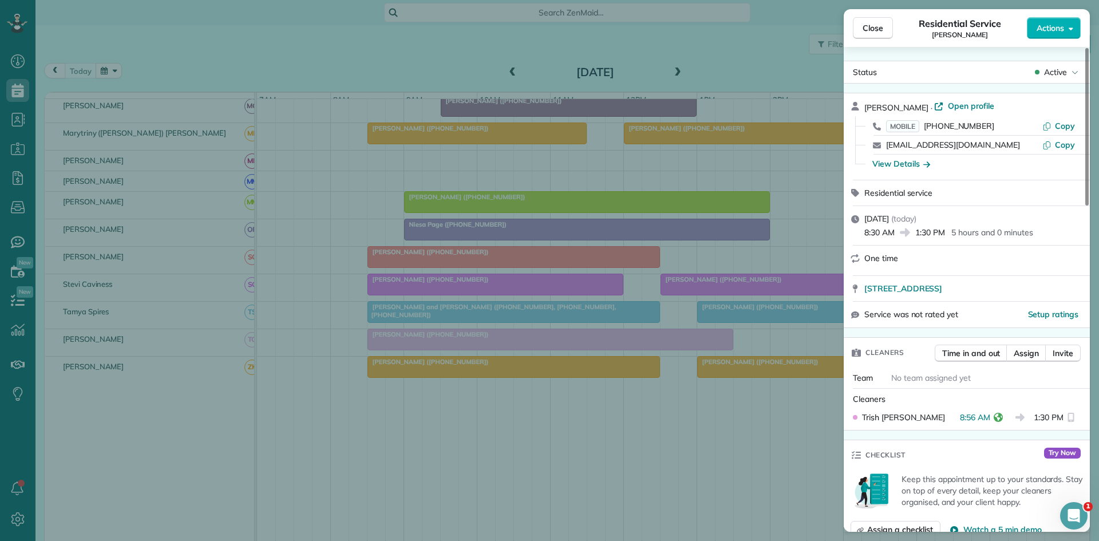
click at [426, 353] on div "Close Residential Service Brian Benton Actions Status Active Brian Benton · Ope…" at bounding box center [549, 270] width 1099 height 541
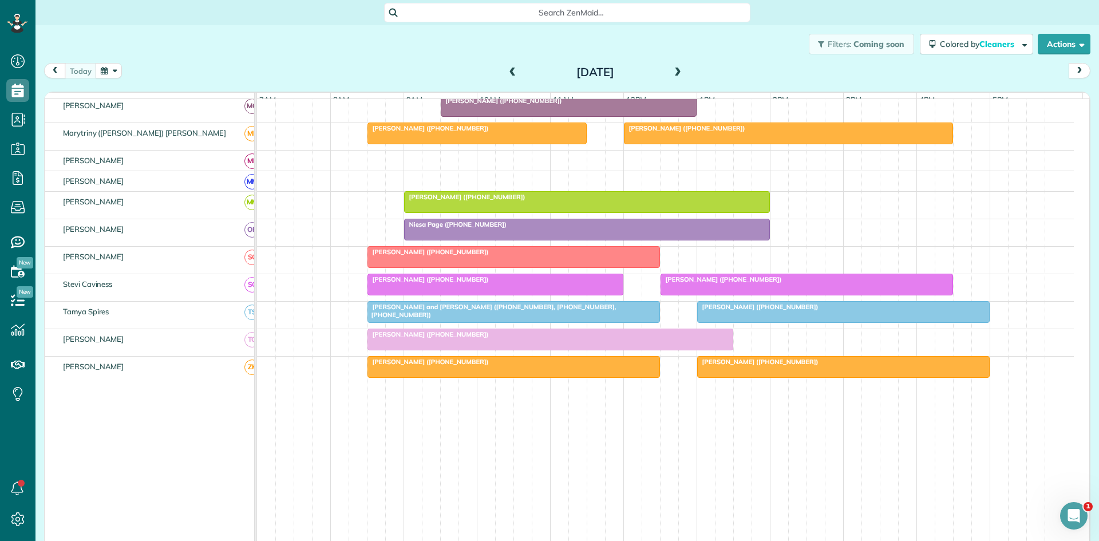
click at [475, 338] on div "[PERSON_NAME] ([PHONE_NUMBER])" at bounding box center [550, 334] width 359 height 8
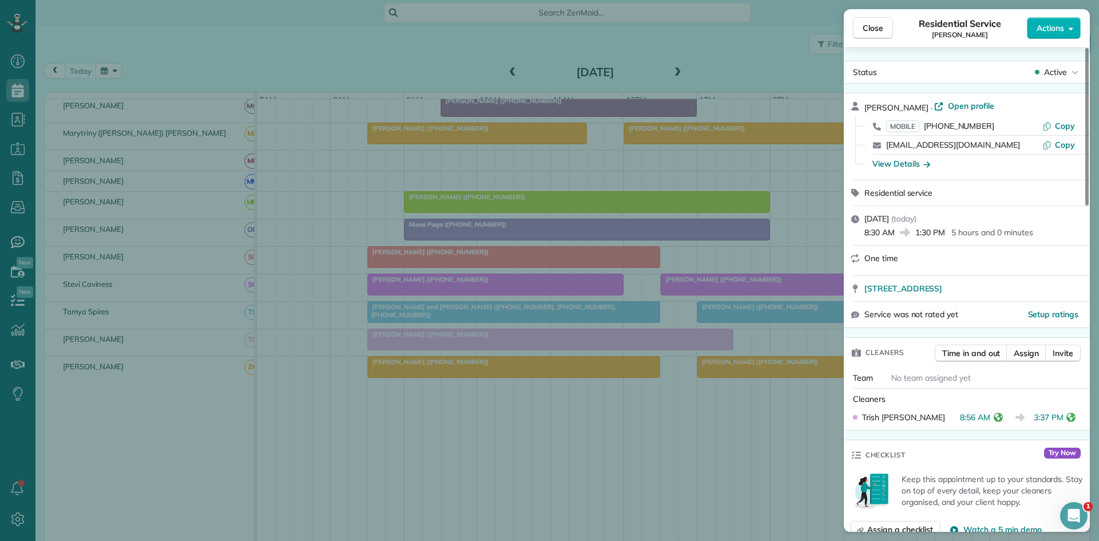
drag, startPoint x: 478, startPoint y: 271, endPoint x: 543, endPoint y: 269, distance: 64.7
click at [480, 271] on div "Close Residential Service Brian Benton Actions Status Active Brian Benton · Ope…" at bounding box center [549, 270] width 1099 height 541
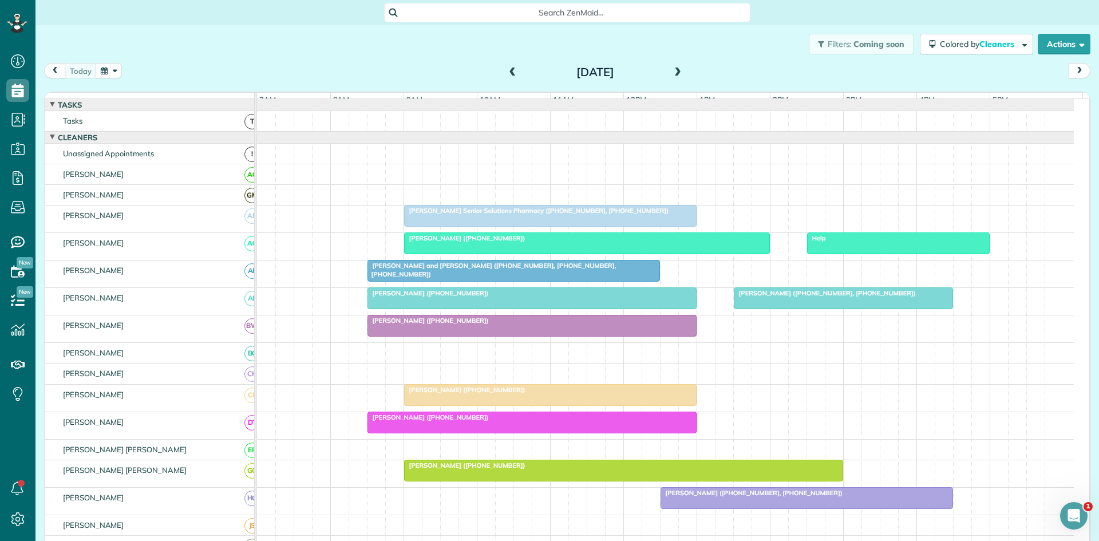
click at [852, 242] on div "Help" at bounding box center [899, 238] width 176 height 8
